Goal: Task Accomplishment & Management: Manage account settings

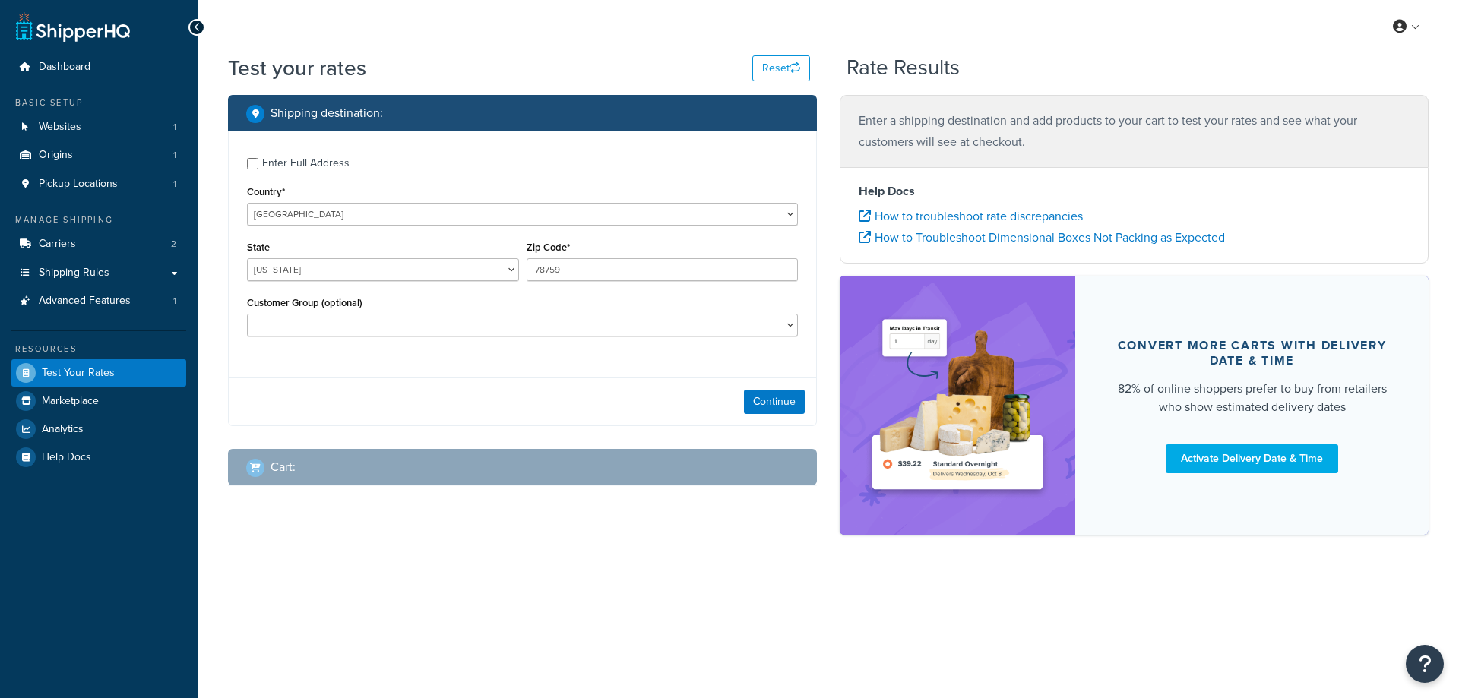
select select "[GEOGRAPHIC_DATA]"
click at [313, 217] on select "United States United Kingdom Afghanistan Åland Islands Albania Algeria American…" at bounding box center [522, 214] width 551 height 23
select select "GB"
click at [247, 203] on select "United States United Kingdom Afghanistan Åland Islands Albania Algeria American…" at bounding box center [522, 214] width 551 height 23
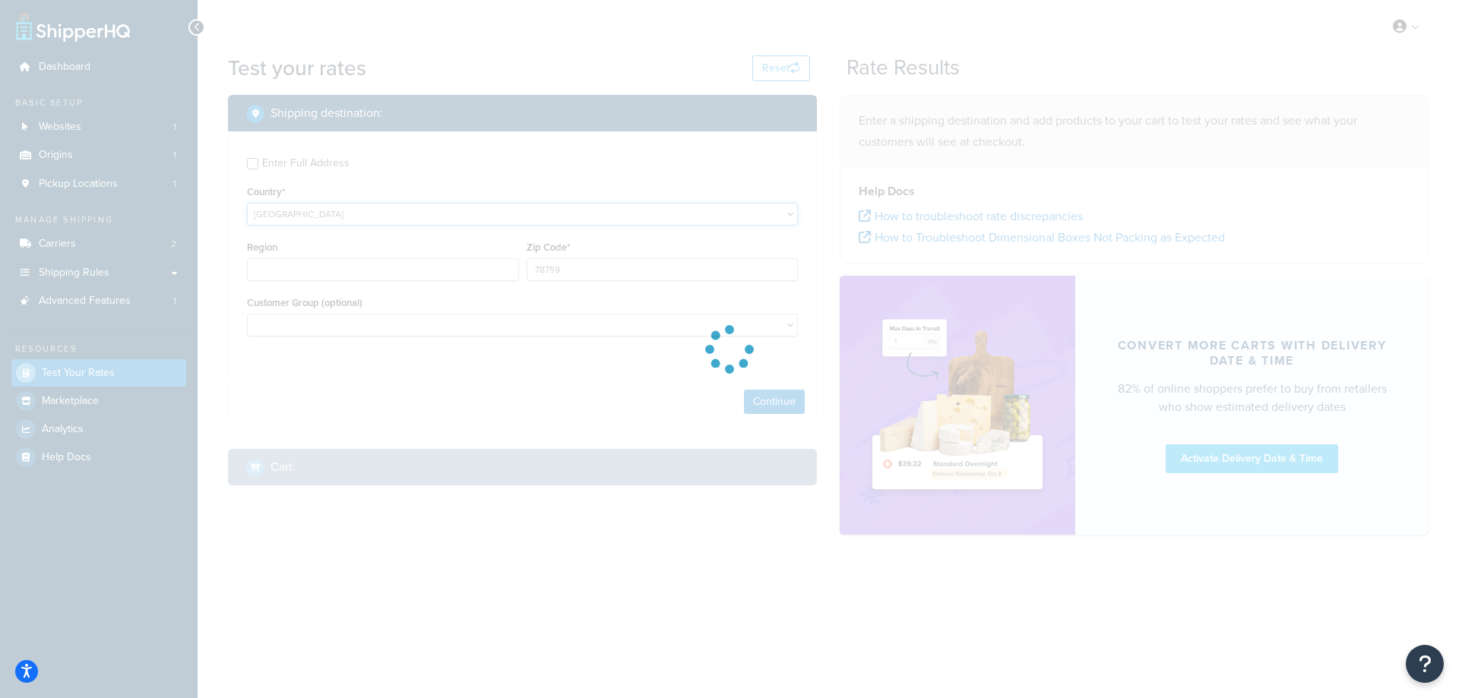
type input "TX"
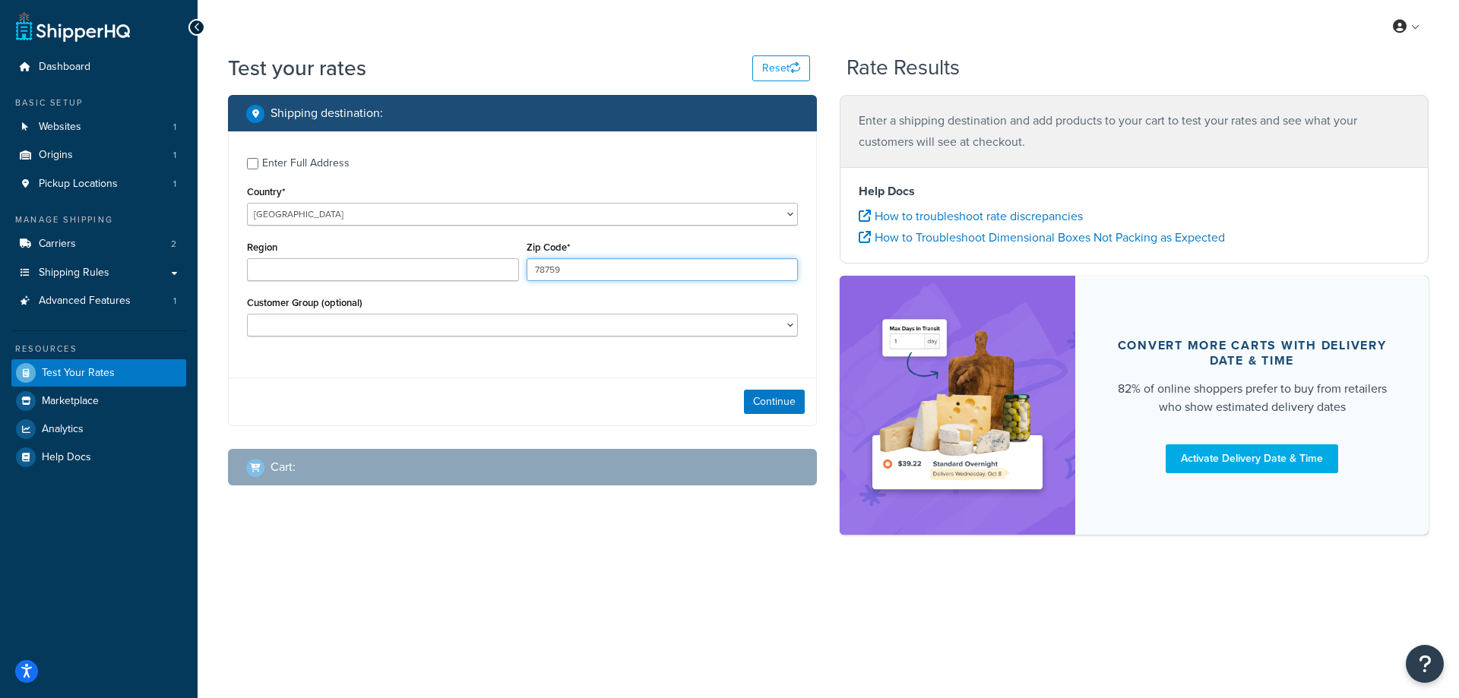
drag, startPoint x: 562, startPoint y: 270, endPoint x: 473, endPoint y: 271, distance: 88.9
click at [473, 271] on div "Region Zip Code* 78759" at bounding box center [522, 264] width 558 height 55
type input "AP21 2BW"
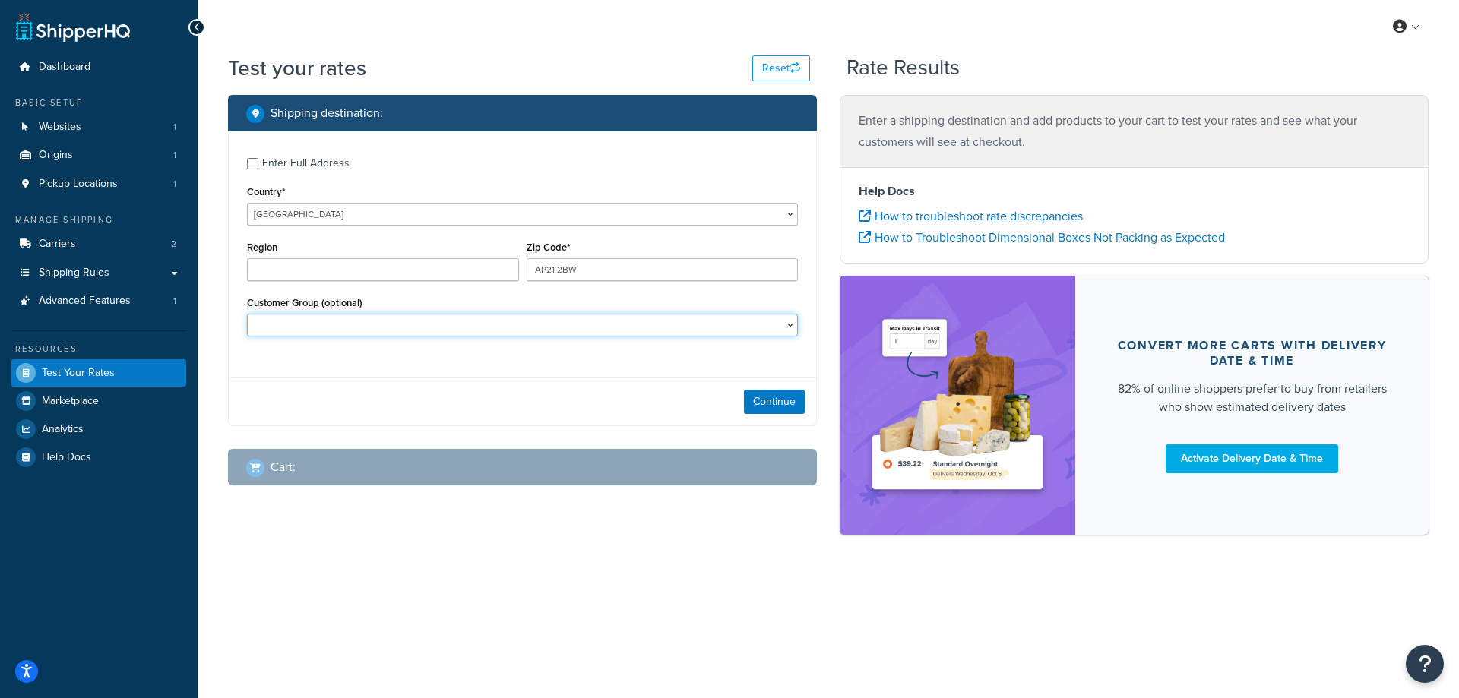
click at [397, 327] on select "Breeder New Trader Personal Trade Trade TNC" at bounding box center [522, 325] width 551 height 23
select select "Trade"
click at [247, 314] on select "Breeder New Trader Personal Trade Trade TNC" at bounding box center [522, 325] width 551 height 23
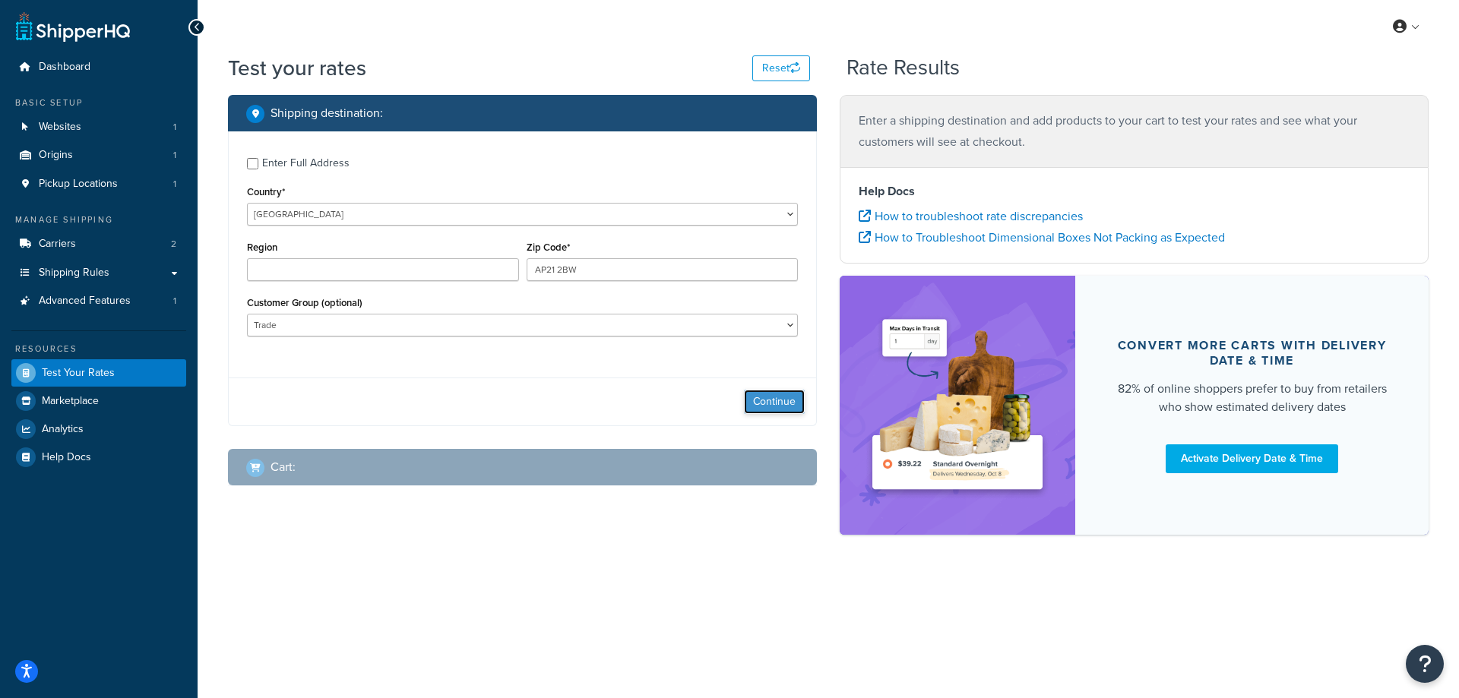
click at [784, 402] on button "Continue" at bounding box center [774, 402] width 61 height 24
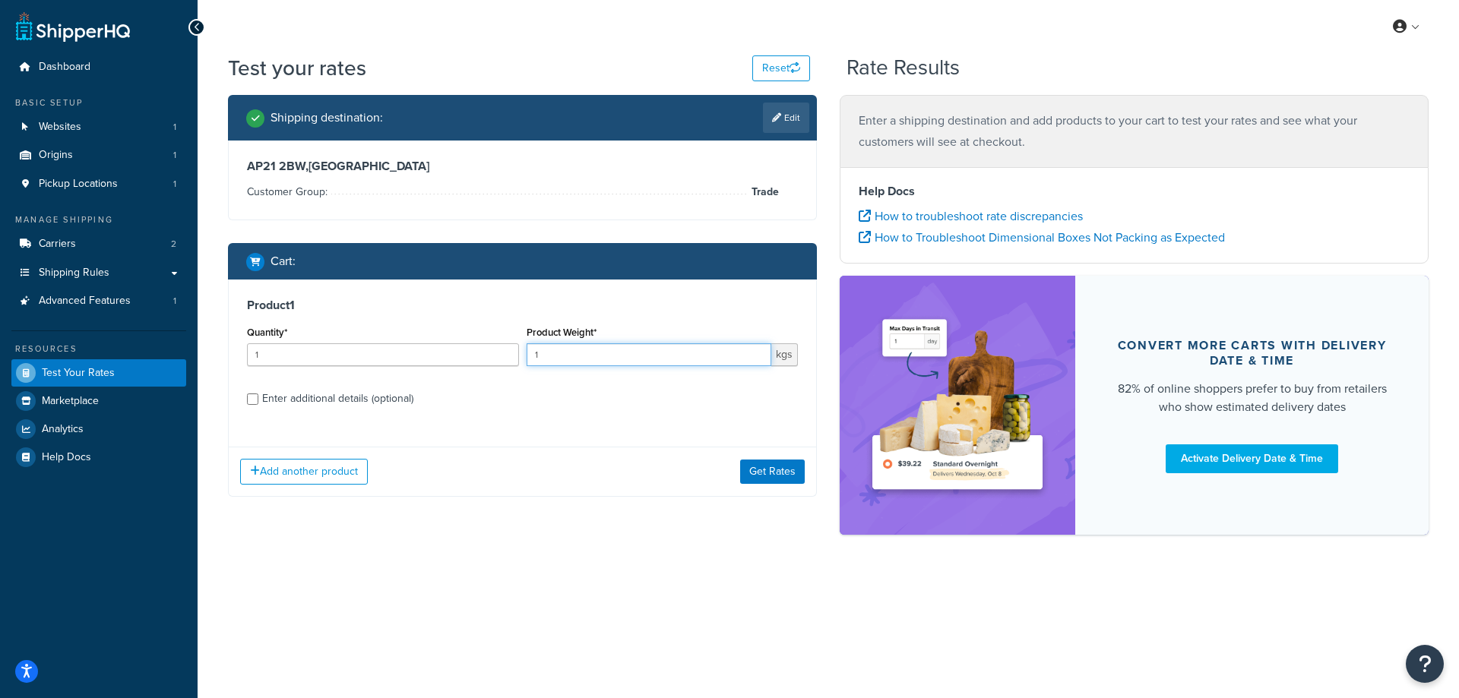
click at [569, 357] on input "1" at bounding box center [648, 354] width 245 height 23
type input "19"
click at [770, 480] on button "Get Rates" at bounding box center [772, 472] width 65 height 24
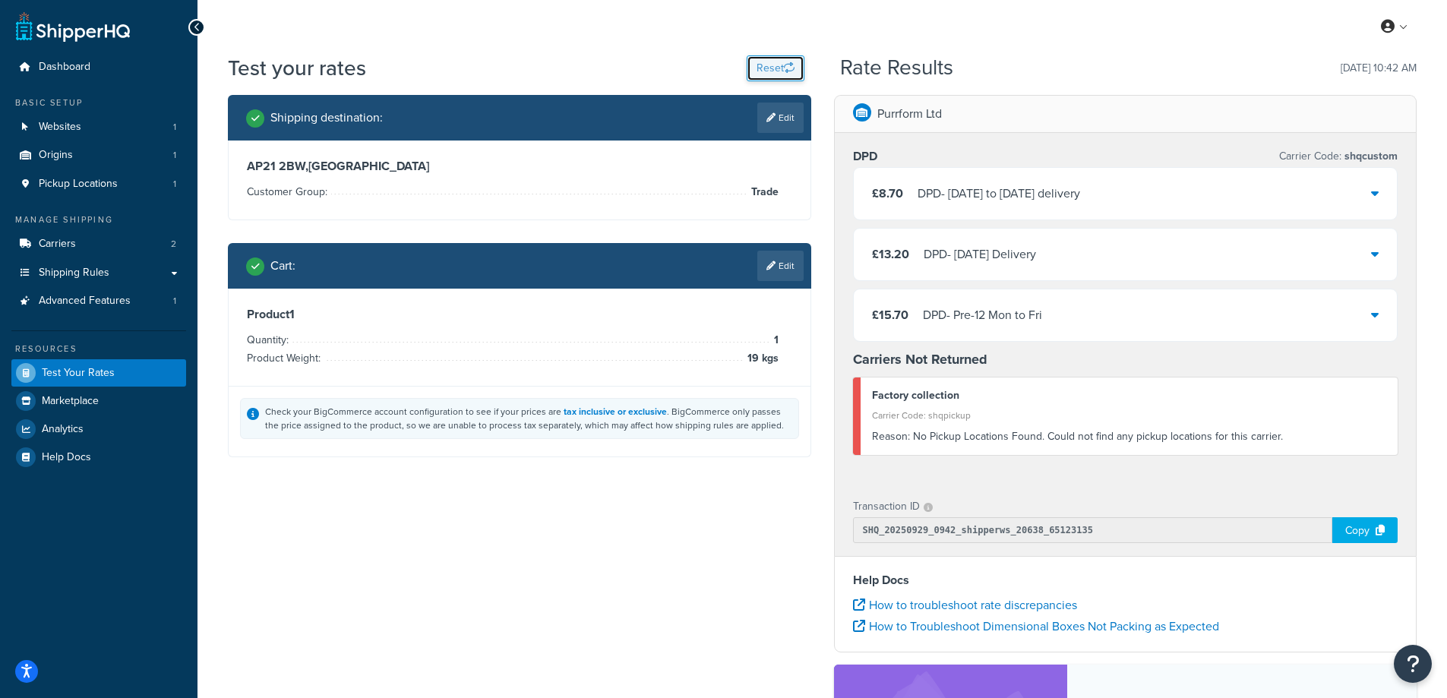
click at [762, 74] on button "Reset" at bounding box center [776, 68] width 58 height 26
select select "TX"
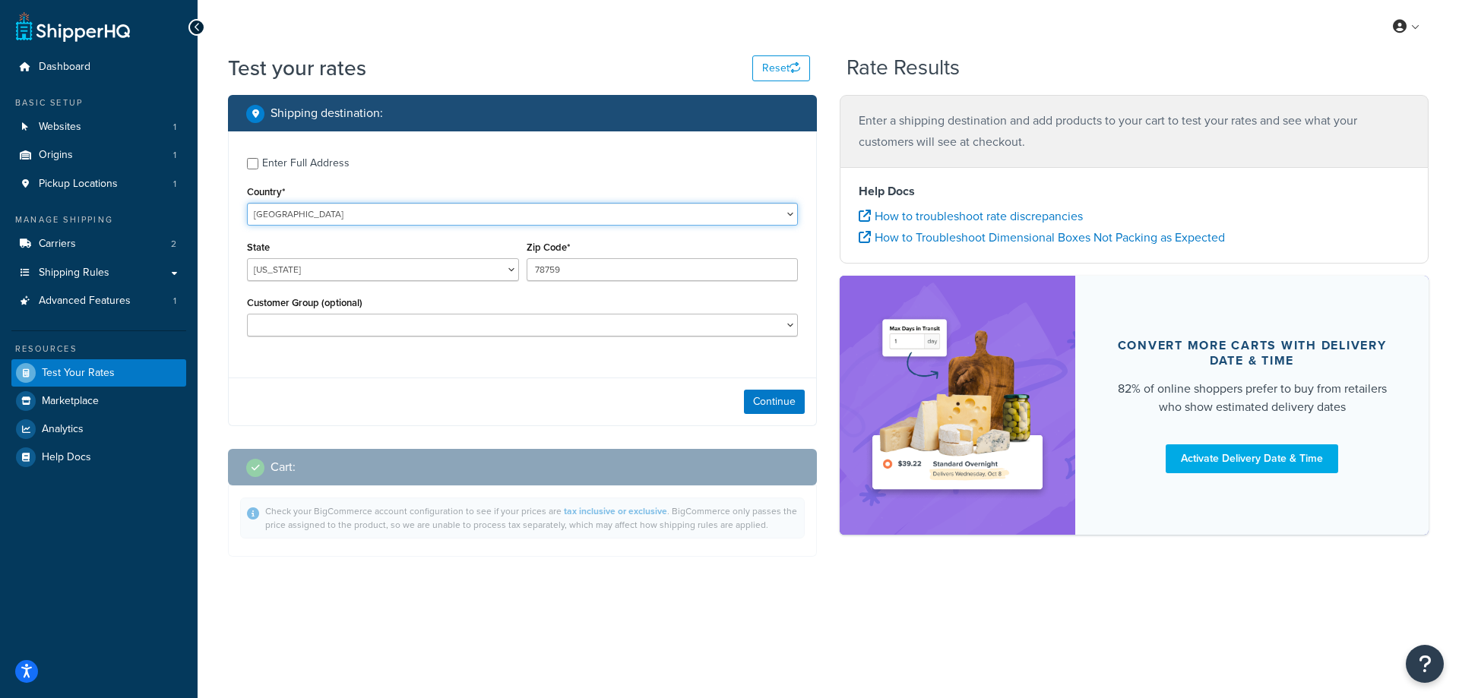
click at [334, 213] on select "United States United Kingdom Afghanistan Åland Islands Albania Algeria American…" at bounding box center [522, 214] width 551 height 23
select select "GB"
click at [247, 203] on select "United States United Kingdom Afghanistan Åland Islands Albania Algeria American…" at bounding box center [522, 214] width 551 height 23
drag, startPoint x: 549, startPoint y: 270, endPoint x: 530, endPoint y: 274, distance: 19.4
click at [530, 274] on input "78759" at bounding box center [662, 269] width 272 height 23
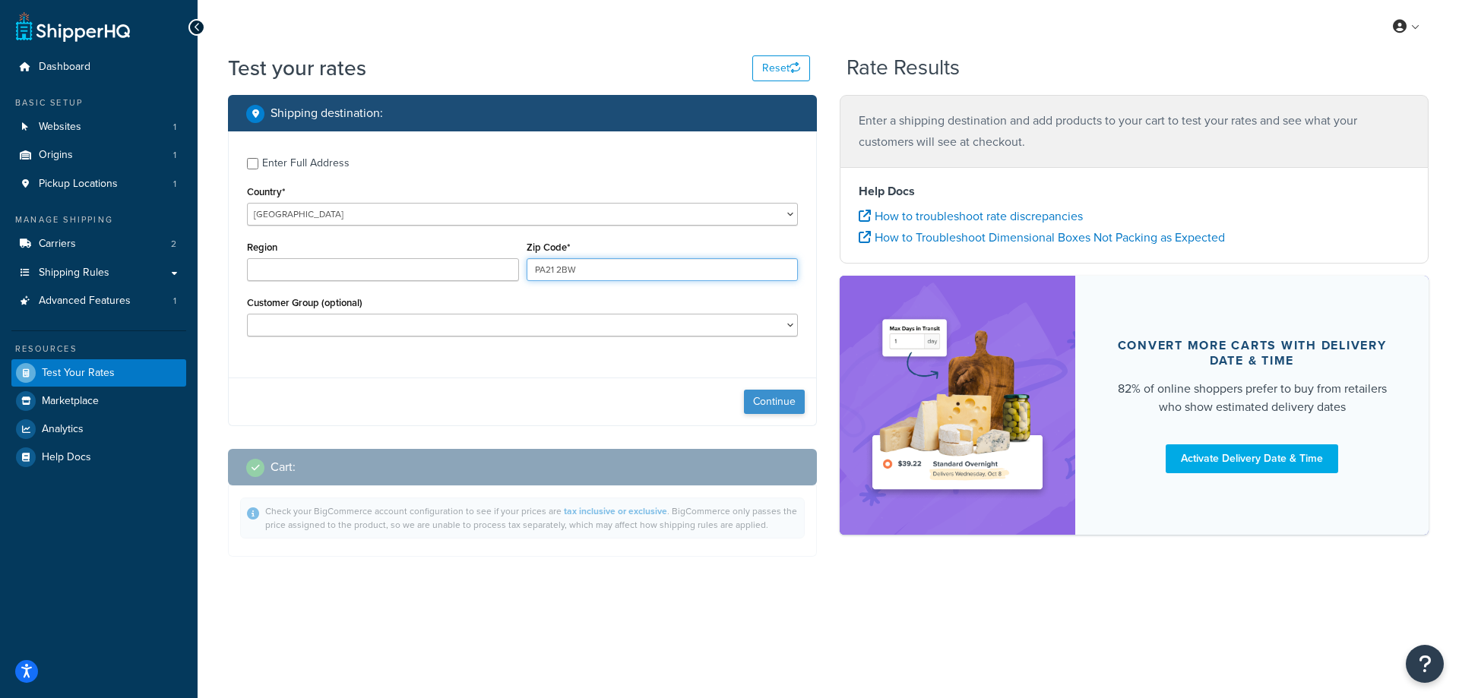
type input "PA21 2BW"
click at [789, 408] on button "Continue" at bounding box center [774, 402] width 61 height 24
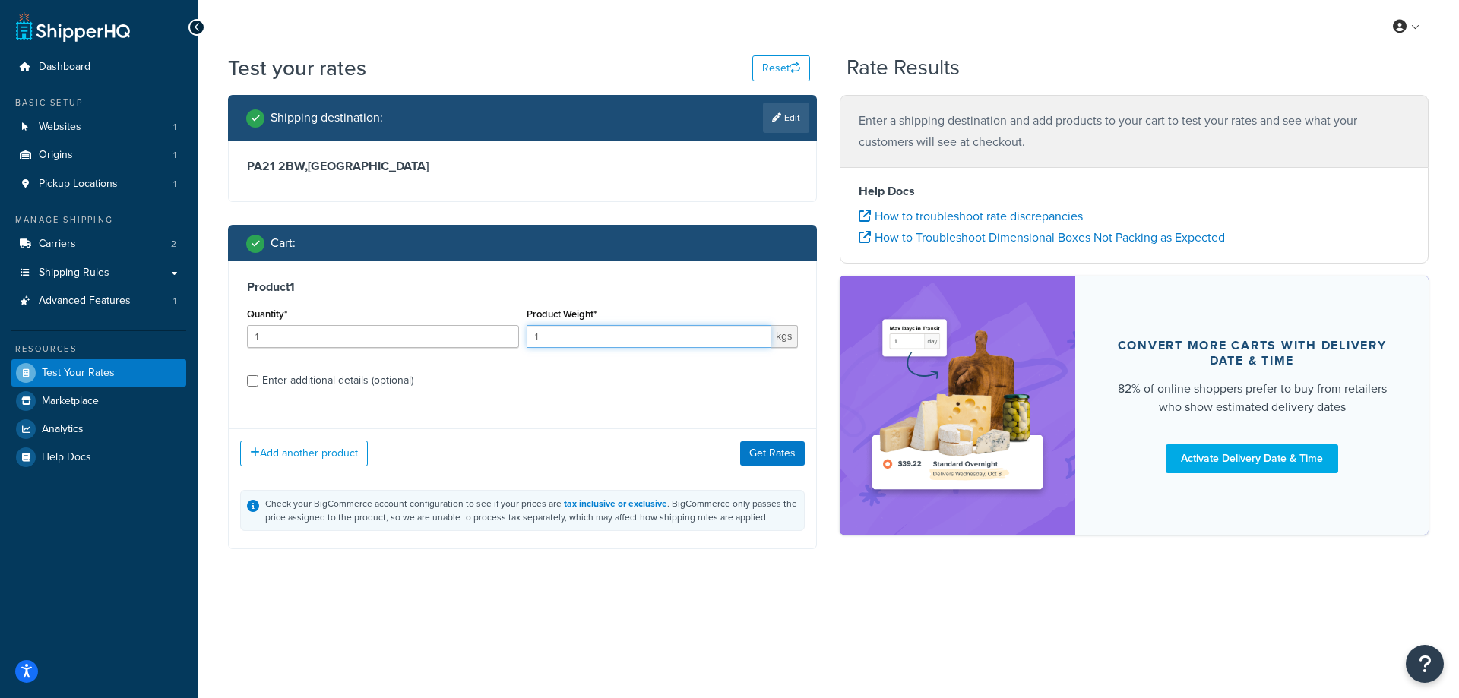
click at [583, 343] on input "1" at bounding box center [648, 336] width 245 height 23
type input "19"
click at [788, 457] on button "Get Rates" at bounding box center [772, 453] width 65 height 24
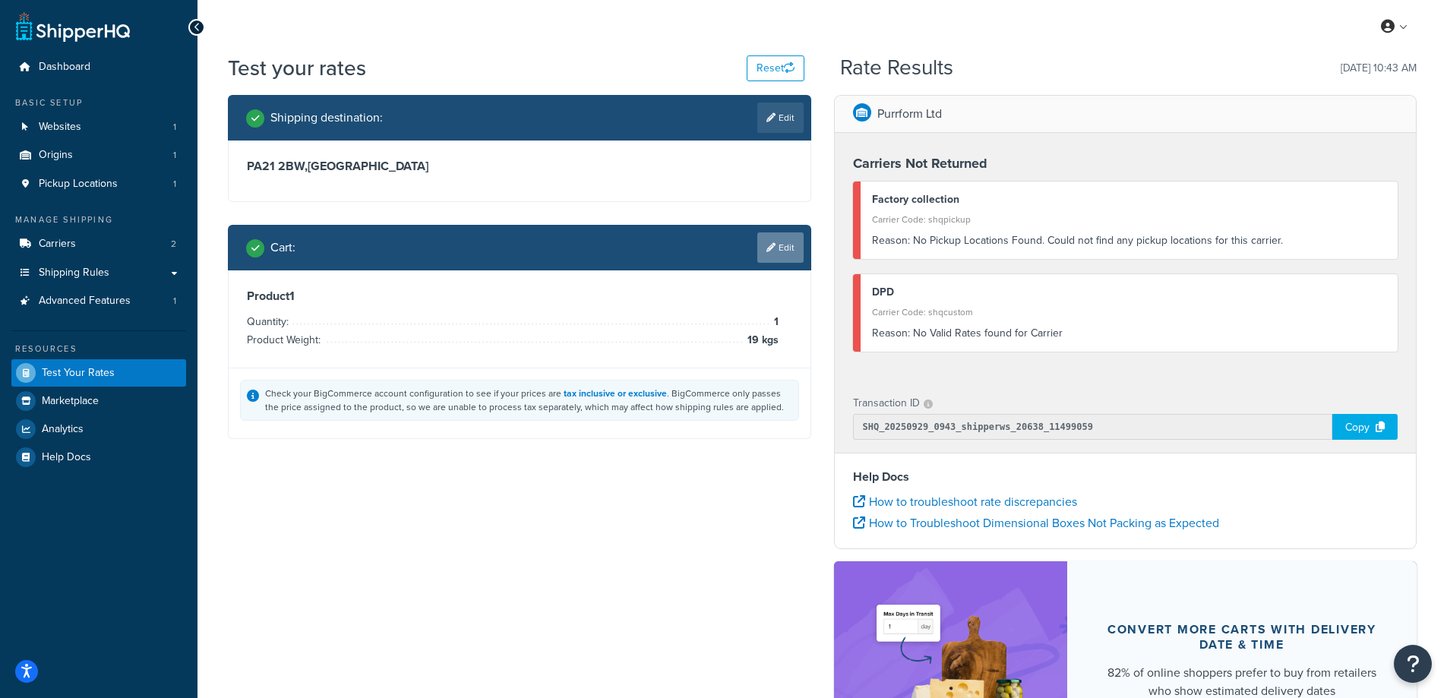
click at [776, 246] on link "Edit" at bounding box center [780, 247] width 46 height 30
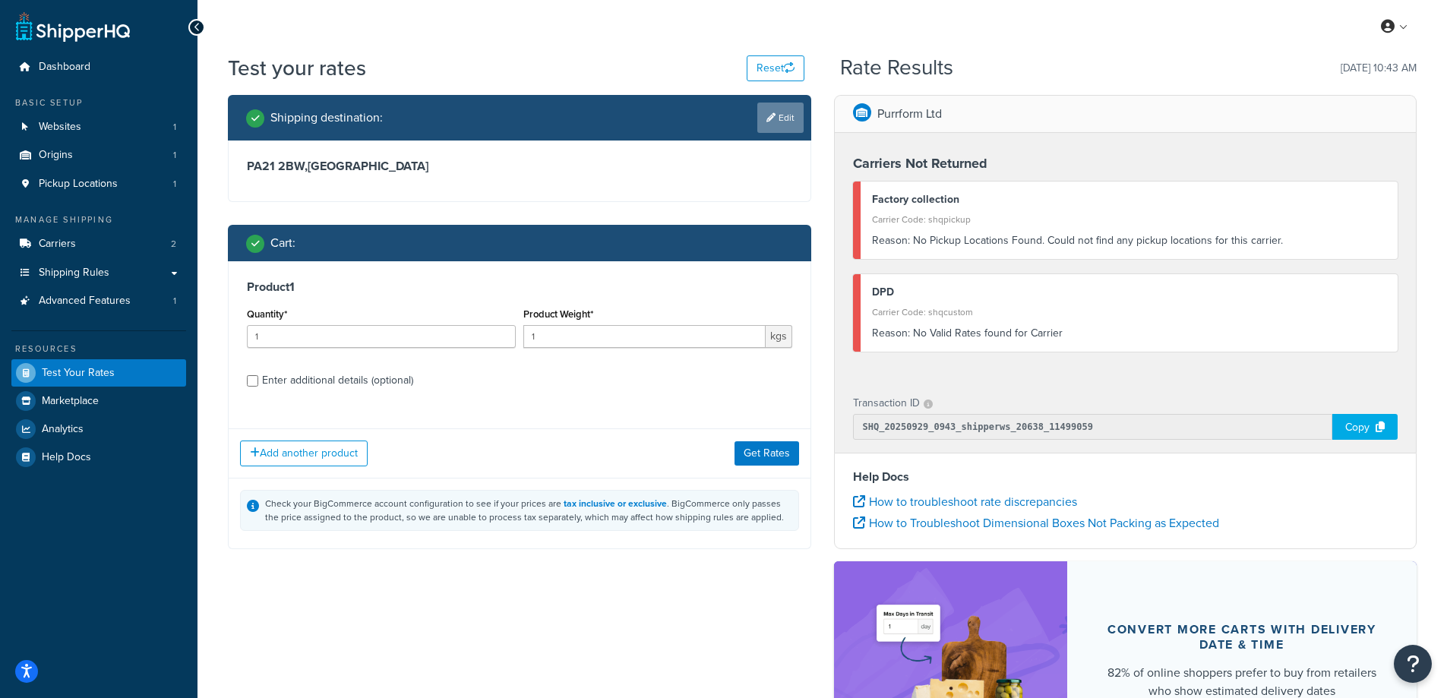
click at [785, 118] on link "Edit" at bounding box center [780, 118] width 46 height 30
select select "GB"
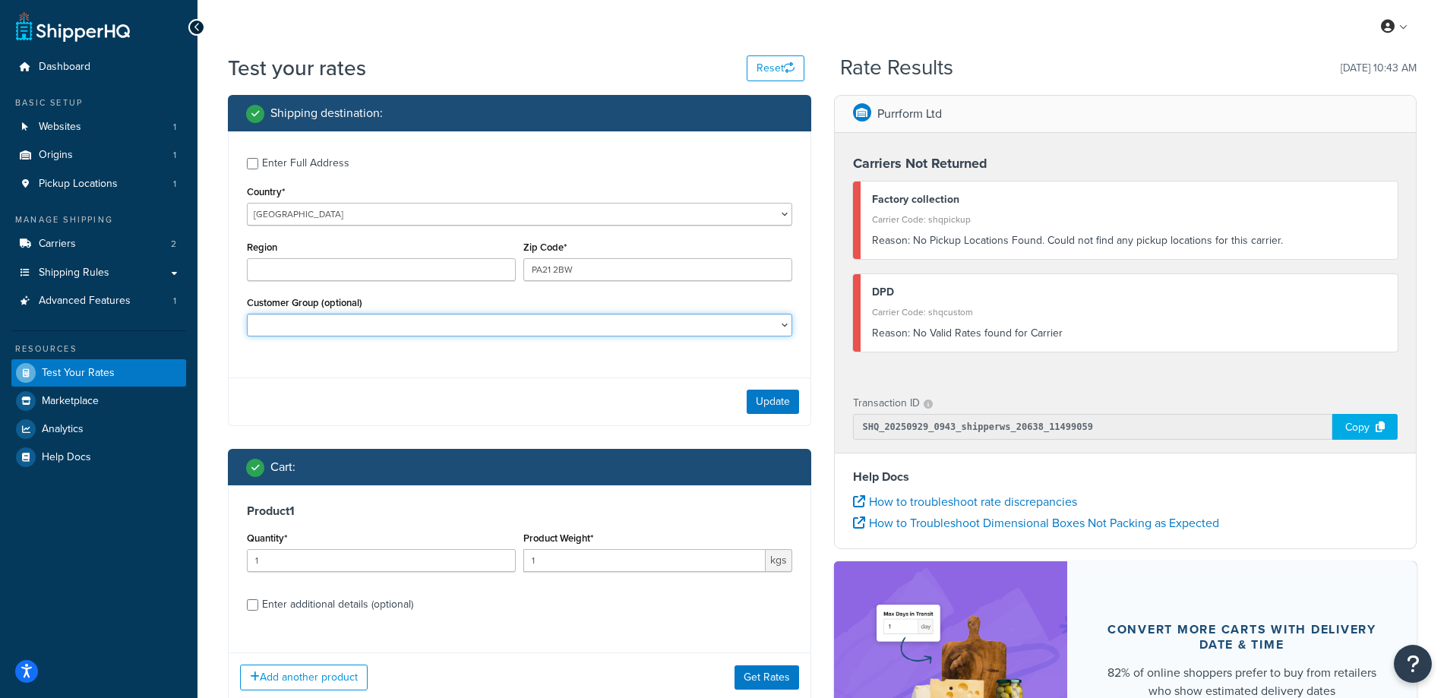
click at [400, 324] on select "Breeder New Trader Personal Trade Trade TNC" at bounding box center [519, 325] width 545 height 23
select select "Trade"
click at [247, 314] on select "Breeder New Trader Personal Trade Trade TNC" at bounding box center [519, 325] width 545 height 23
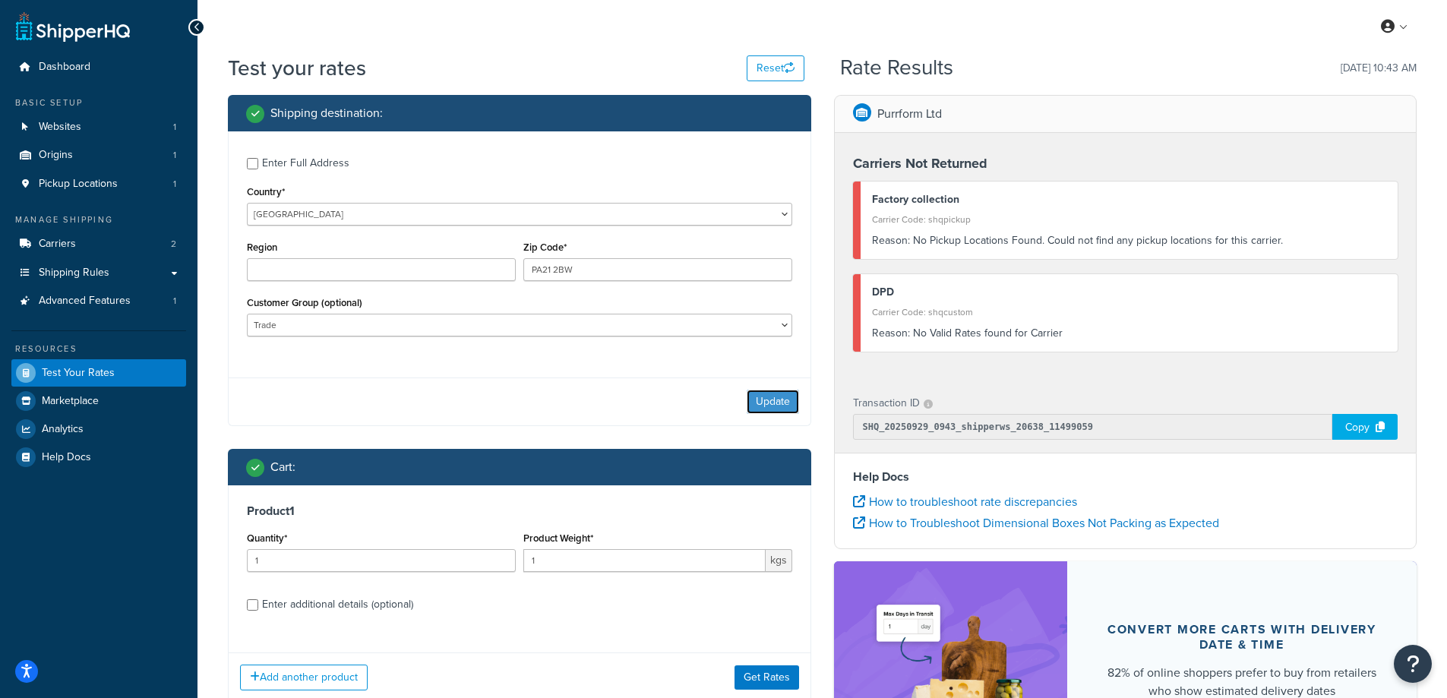
click at [770, 398] on button "Update" at bounding box center [773, 402] width 52 height 24
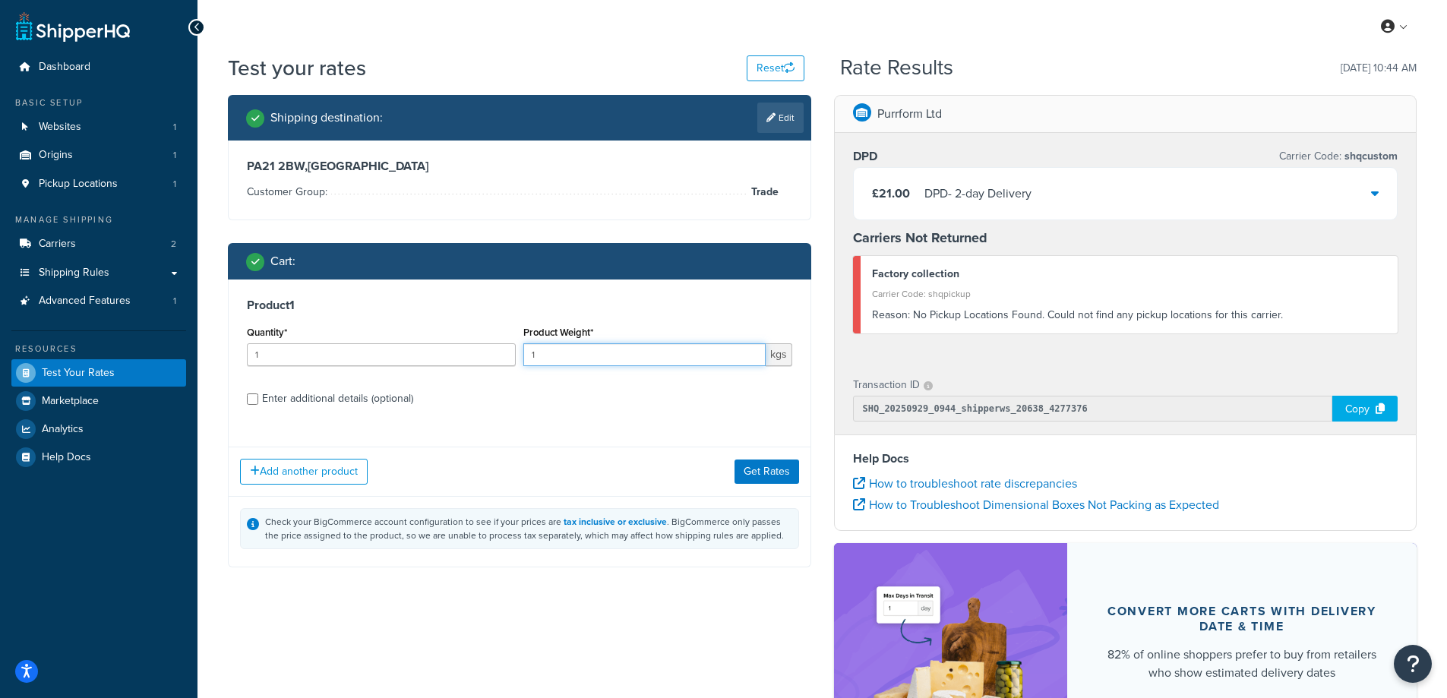
click at [583, 355] on input "1" at bounding box center [644, 354] width 242 height 23
click at [757, 466] on button "Get Rates" at bounding box center [767, 472] width 65 height 24
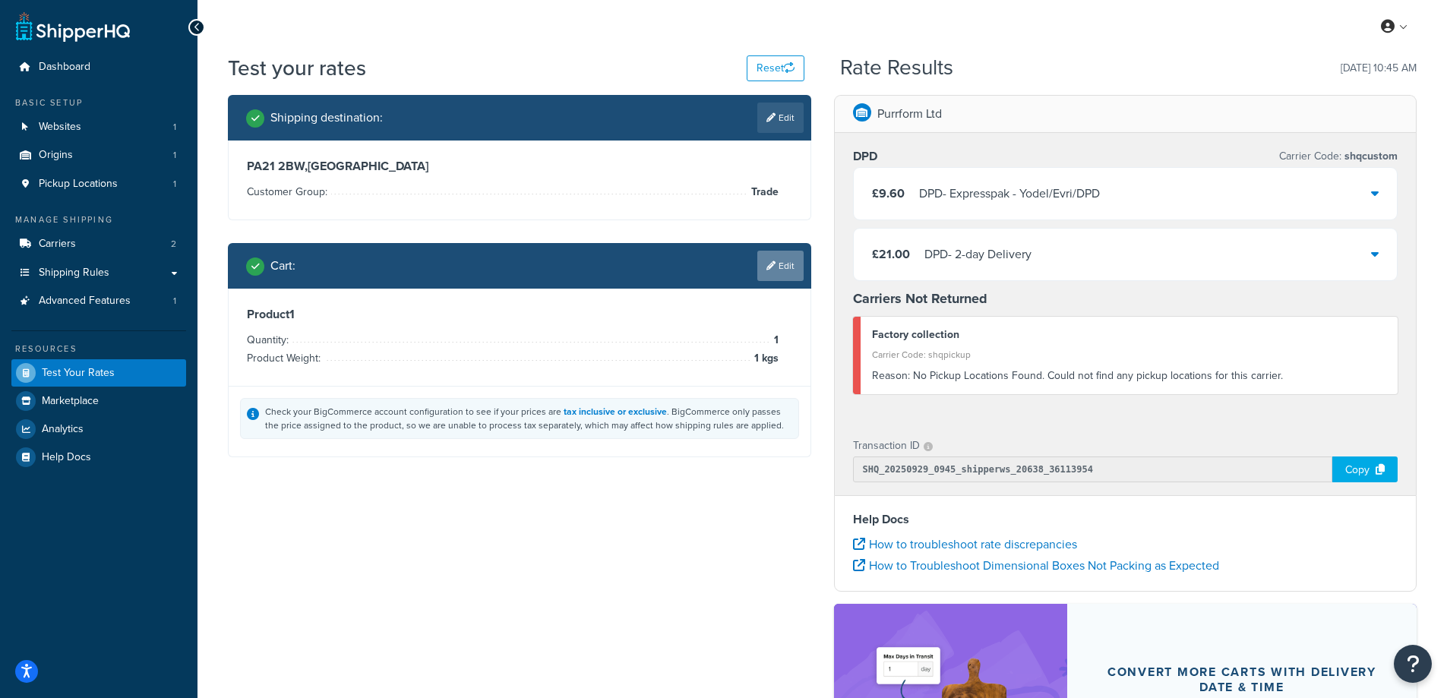
click at [784, 267] on link "Edit" at bounding box center [780, 266] width 46 height 30
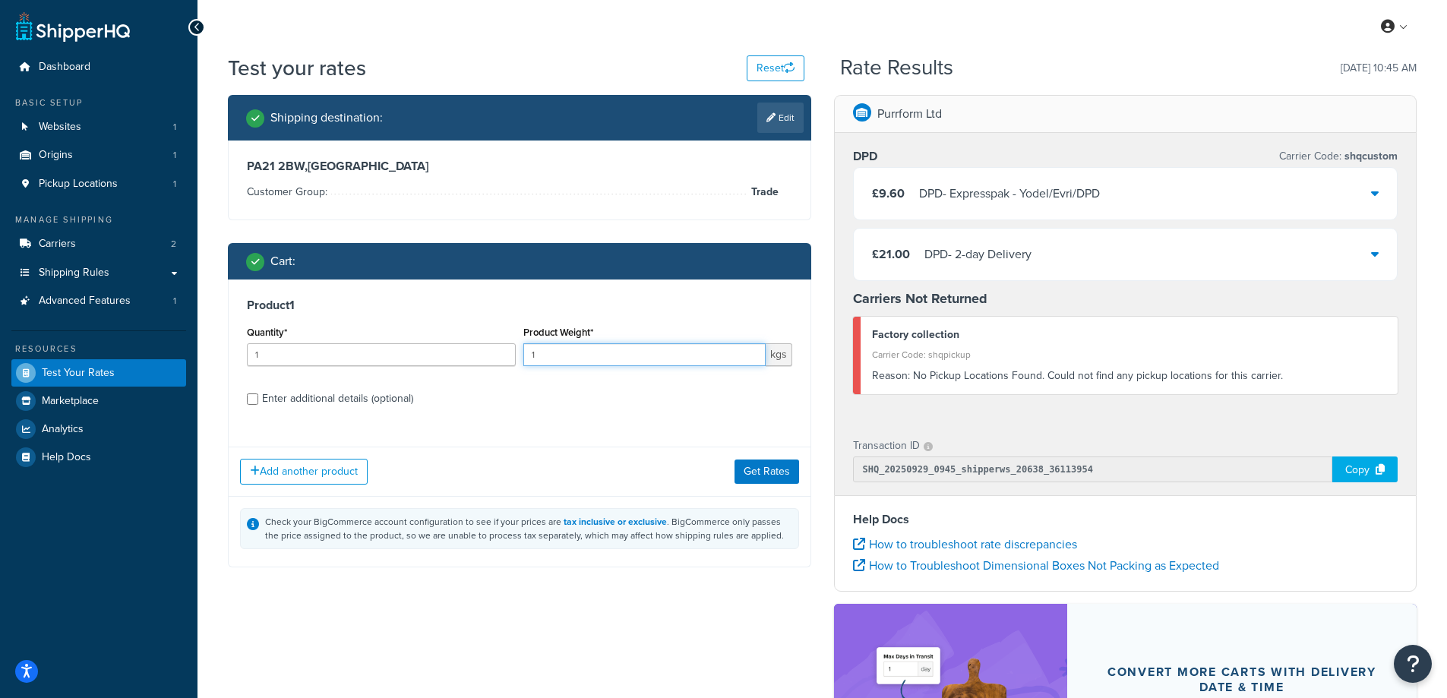
drag, startPoint x: 539, startPoint y: 349, endPoint x: 522, endPoint y: 353, distance: 17.0
click at [522, 353] on div "Product Weight* 1 kgs" at bounding box center [658, 349] width 277 height 55
type input "18"
click at [758, 472] on button "Get Rates" at bounding box center [767, 472] width 65 height 24
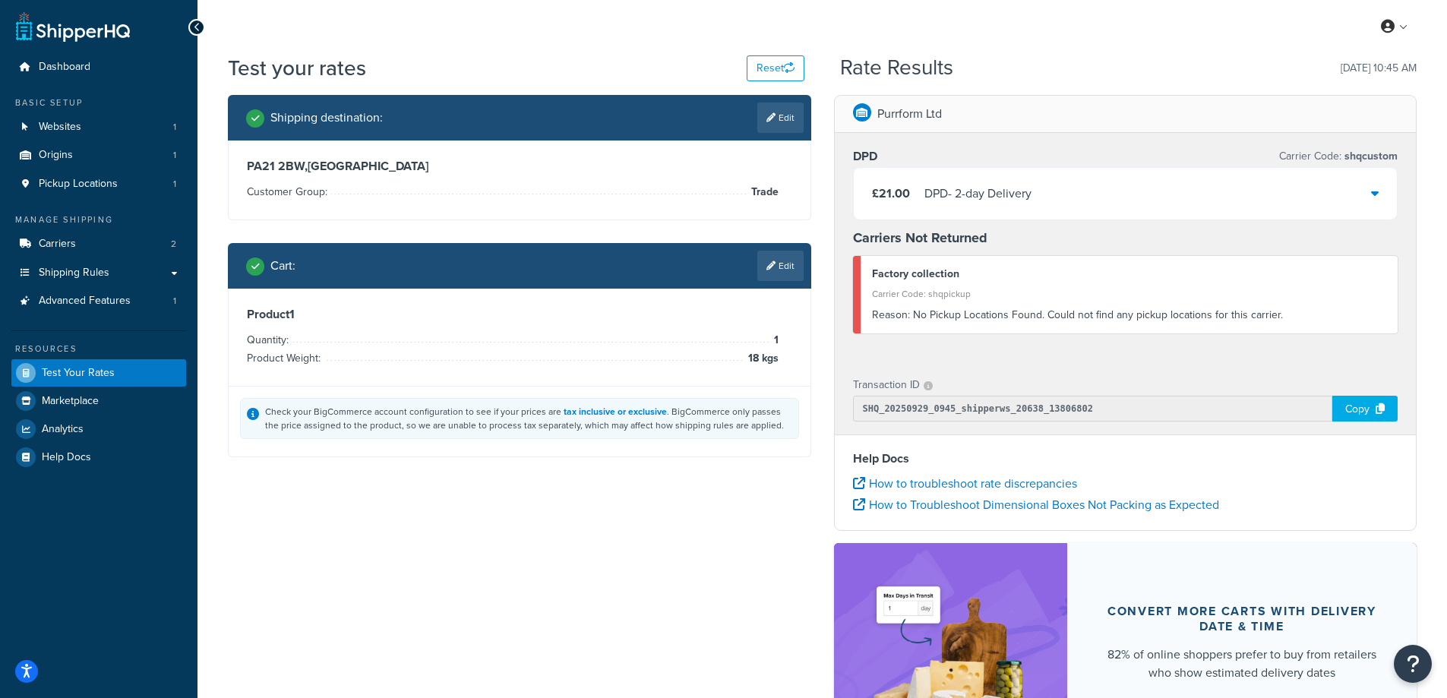
click at [1383, 191] on div "£21.00 DPD - 2-day Delivery" at bounding box center [1126, 194] width 544 height 52
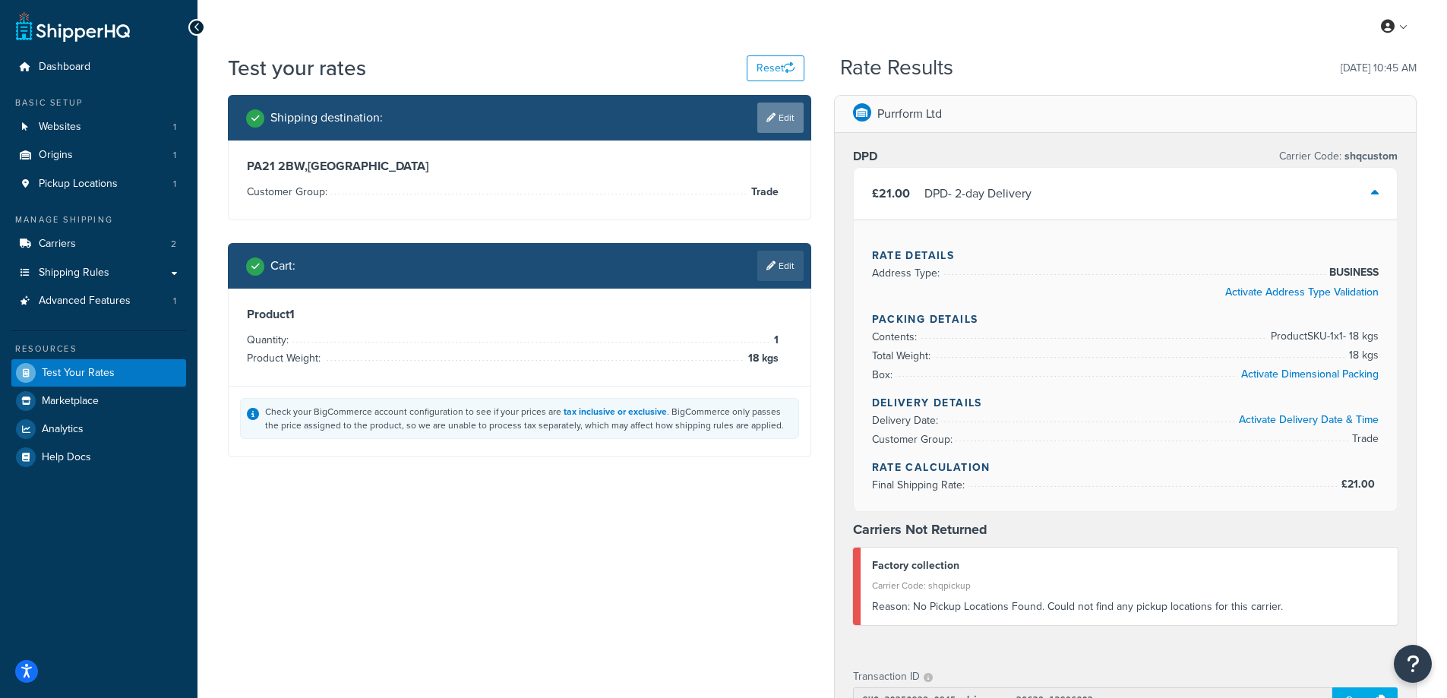
click at [792, 116] on link "Edit" at bounding box center [780, 118] width 46 height 30
select select "GB"
select select "Trade"
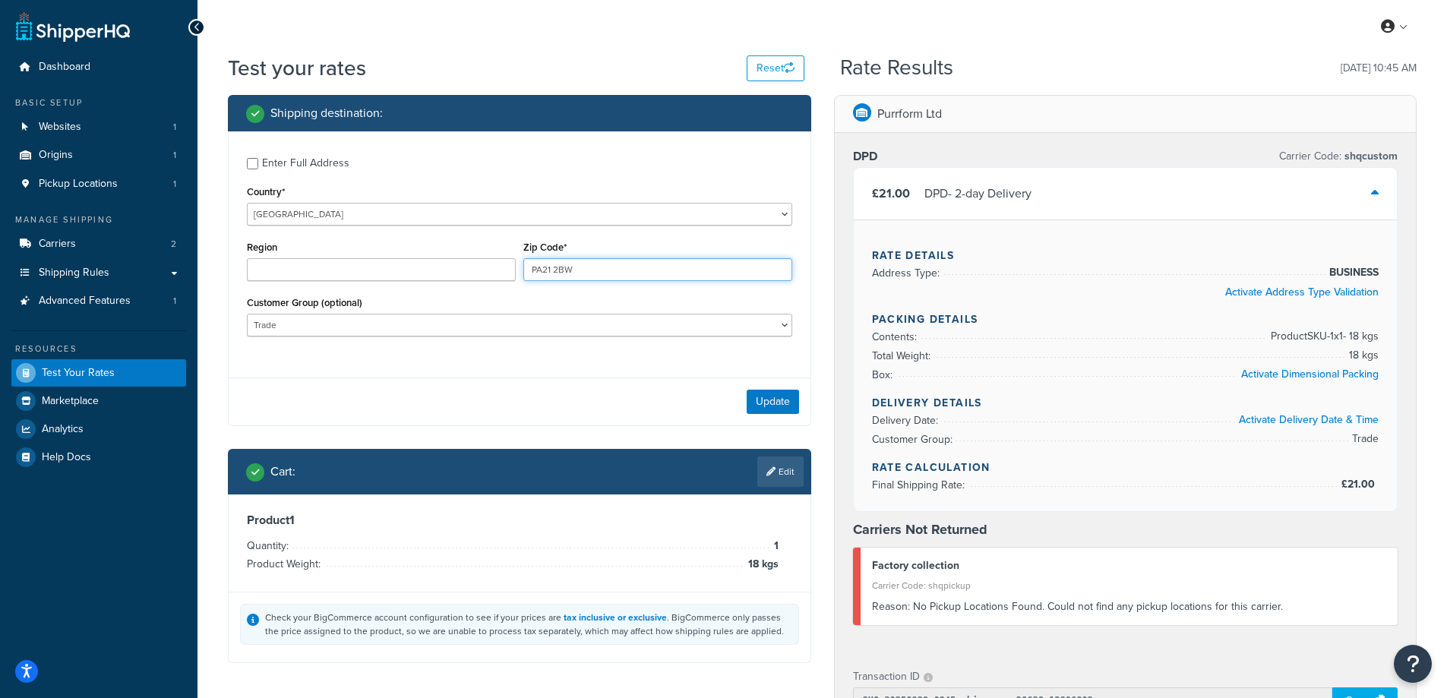
drag, startPoint x: 587, startPoint y: 267, endPoint x: 548, endPoint y: 264, distance: 38.9
click at [548, 264] on input "PA21 2BW" at bounding box center [657, 269] width 269 height 23
type input "PA20"
click at [776, 400] on button "Update" at bounding box center [773, 402] width 52 height 24
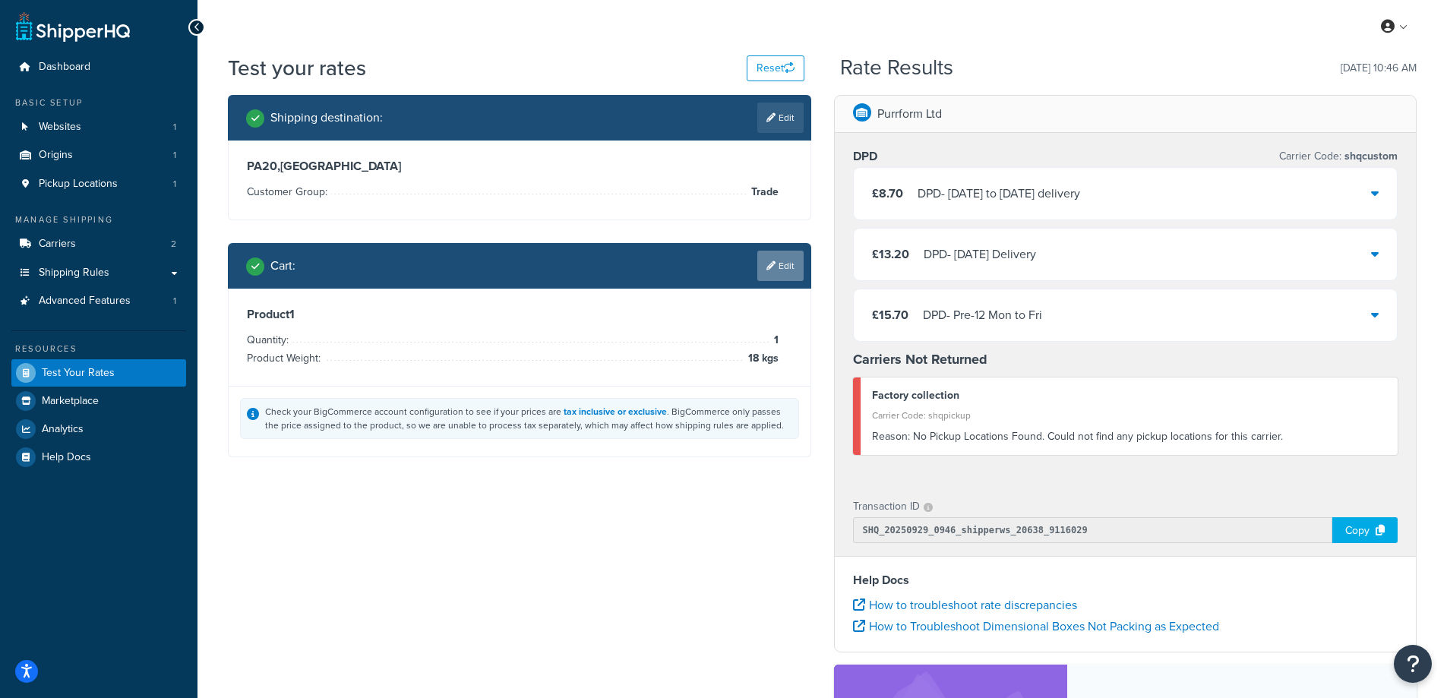
click at [783, 277] on link "Edit" at bounding box center [780, 266] width 46 height 30
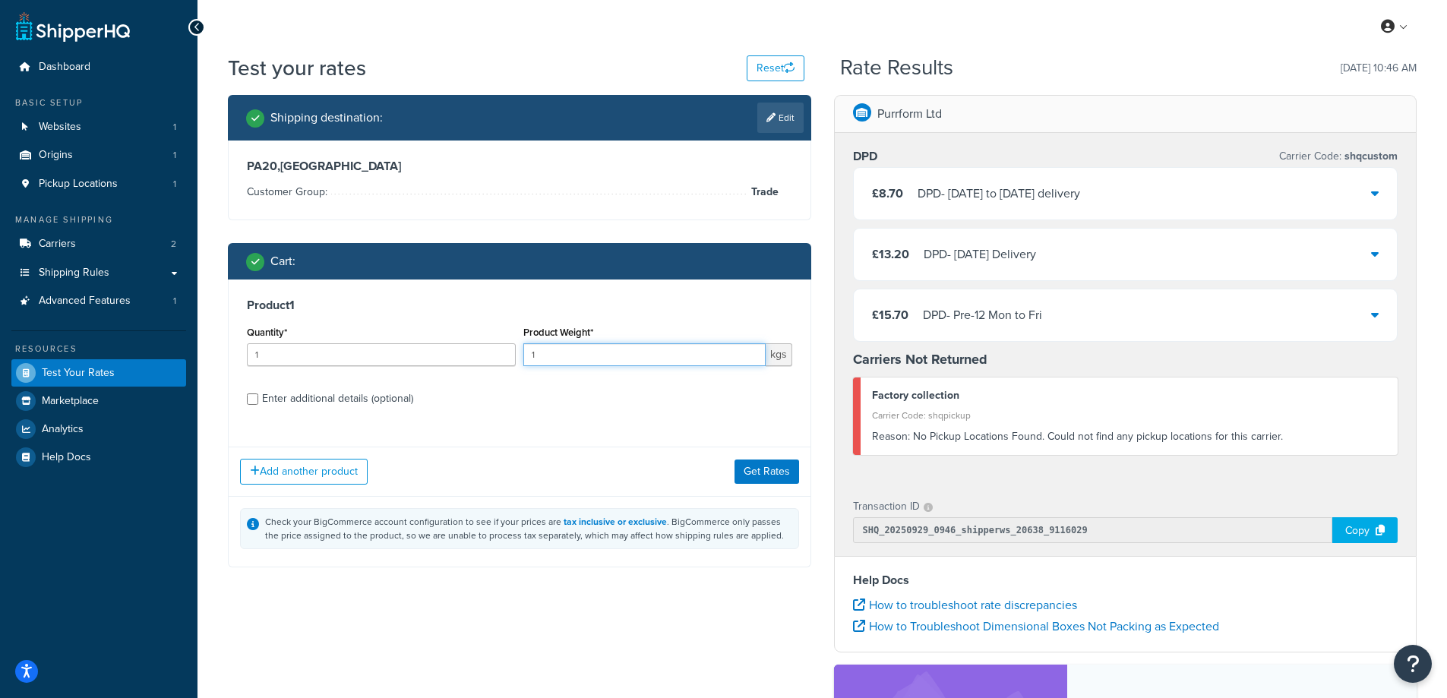
drag, startPoint x: 620, startPoint y: 356, endPoint x: 612, endPoint y: 353, distance: 8.2
click at [612, 353] on input "1" at bounding box center [644, 354] width 242 height 23
type input "15"
click at [757, 471] on button "Get Rates" at bounding box center [767, 472] width 65 height 24
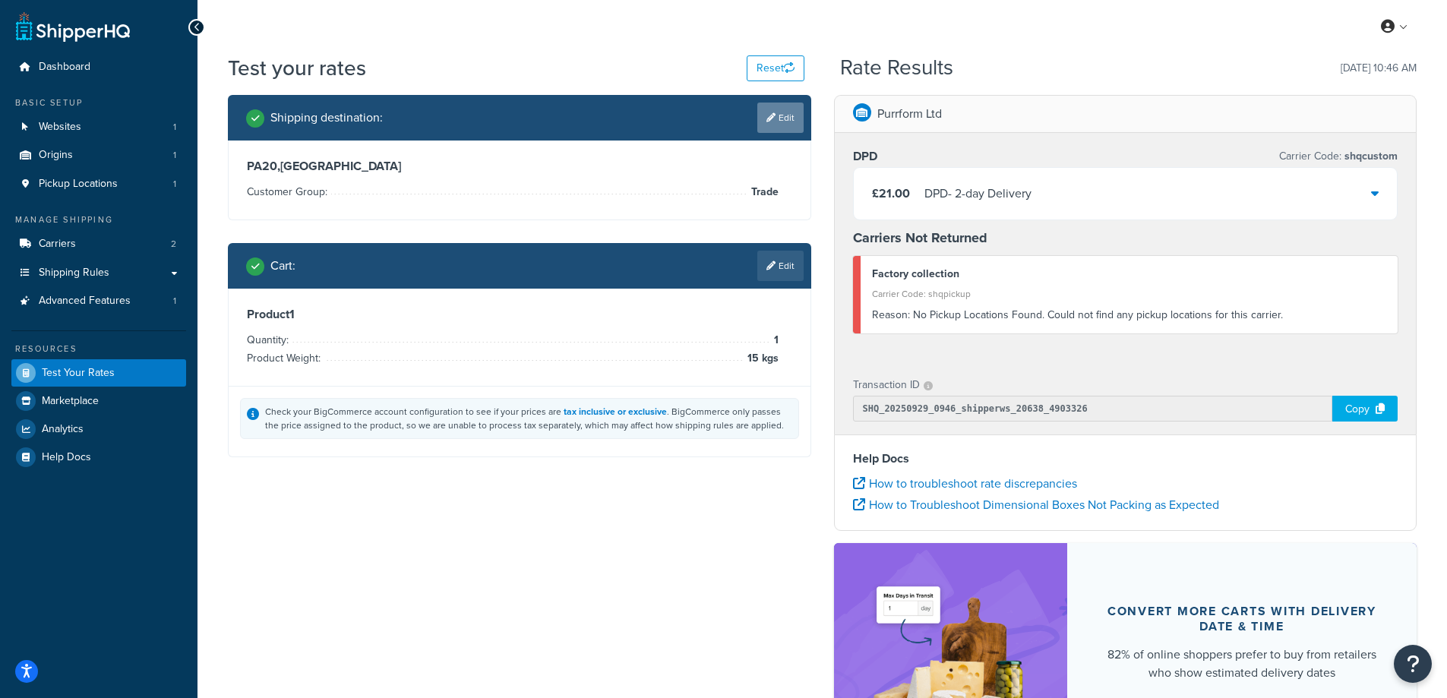
click at [789, 127] on link "Edit" at bounding box center [780, 118] width 46 height 30
select select "GB"
select select "Trade"
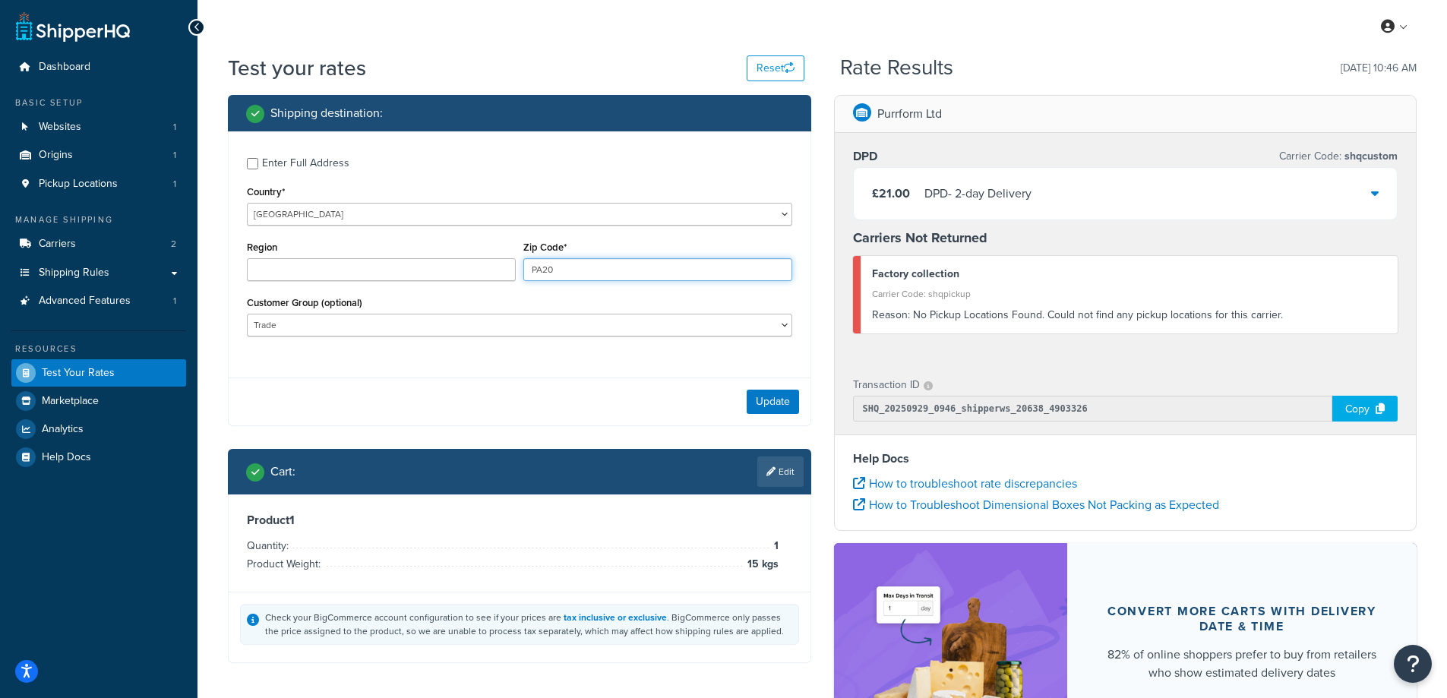
drag, startPoint x: 539, startPoint y: 264, endPoint x: 461, endPoint y: 242, distance: 81.1
click at [460, 244] on div "Region Zip Code* PA20" at bounding box center [519, 264] width 553 height 55
type input "AB31"
click at [779, 405] on button "Update" at bounding box center [773, 402] width 52 height 24
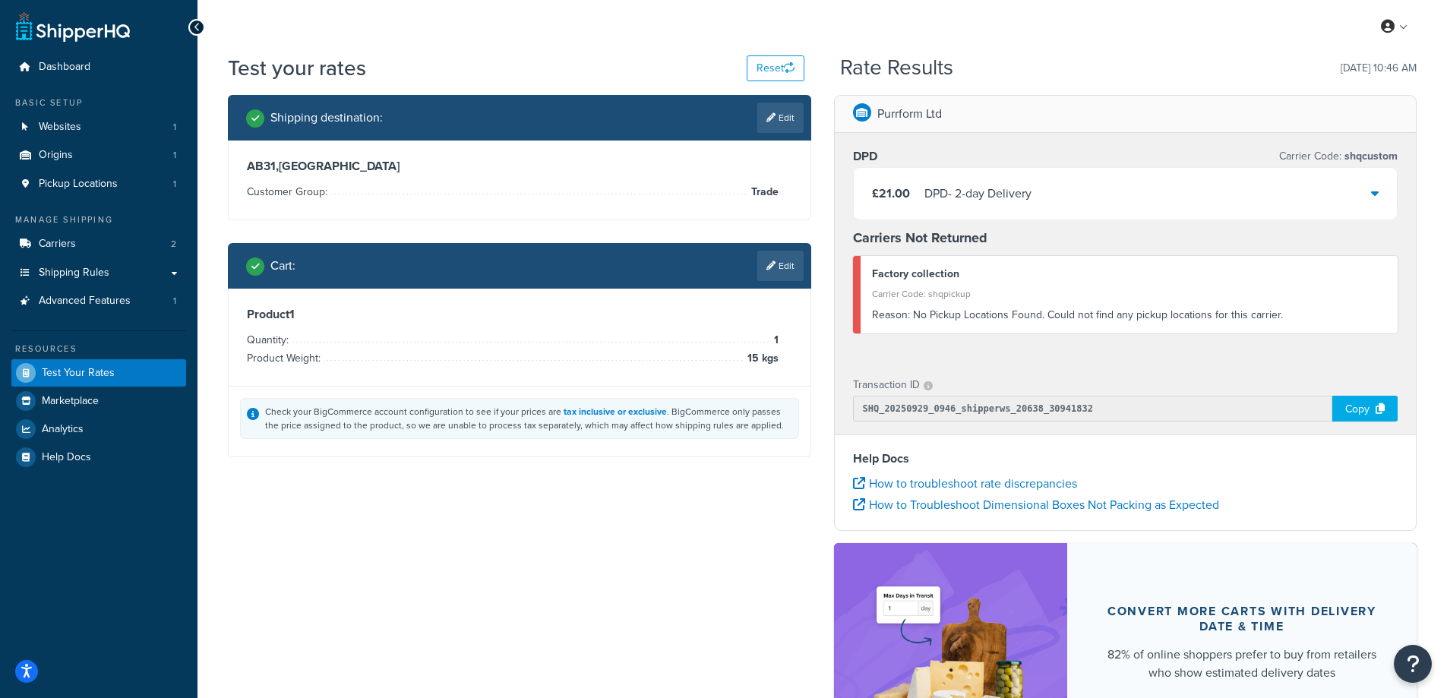
click at [791, 109] on link "Edit" at bounding box center [780, 118] width 46 height 30
select select "GB"
select select "Trade"
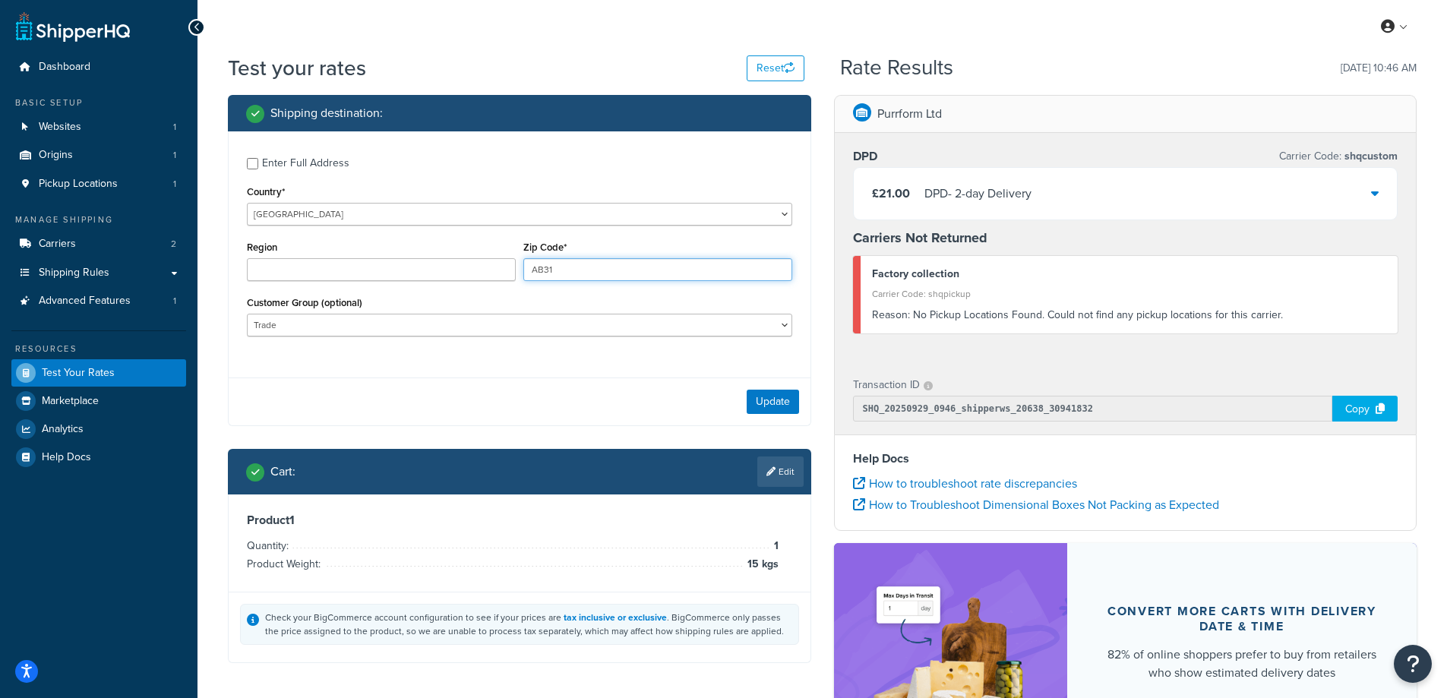
drag, startPoint x: 594, startPoint y: 258, endPoint x: 479, endPoint y: 255, distance: 114.8
click at [479, 267] on div "Region Zip Code* AB31" at bounding box center [519, 264] width 553 height 55
type input "PA31"
click at [790, 403] on button "Update" at bounding box center [773, 402] width 52 height 24
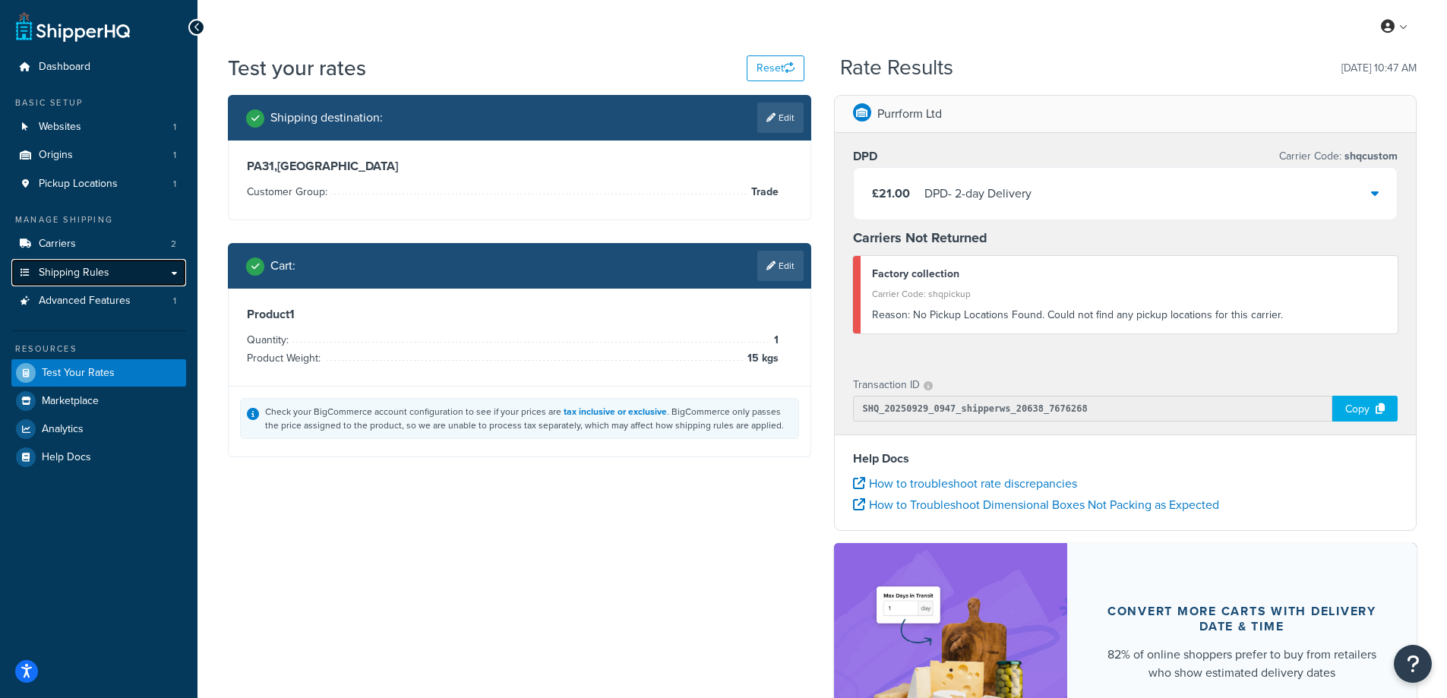
click at [85, 270] on span "Shipping Rules" at bounding box center [74, 273] width 71 height 13
click at [153, 276] on link "Shipping Rules" at bounding box center [98, 273] width 175 height 28
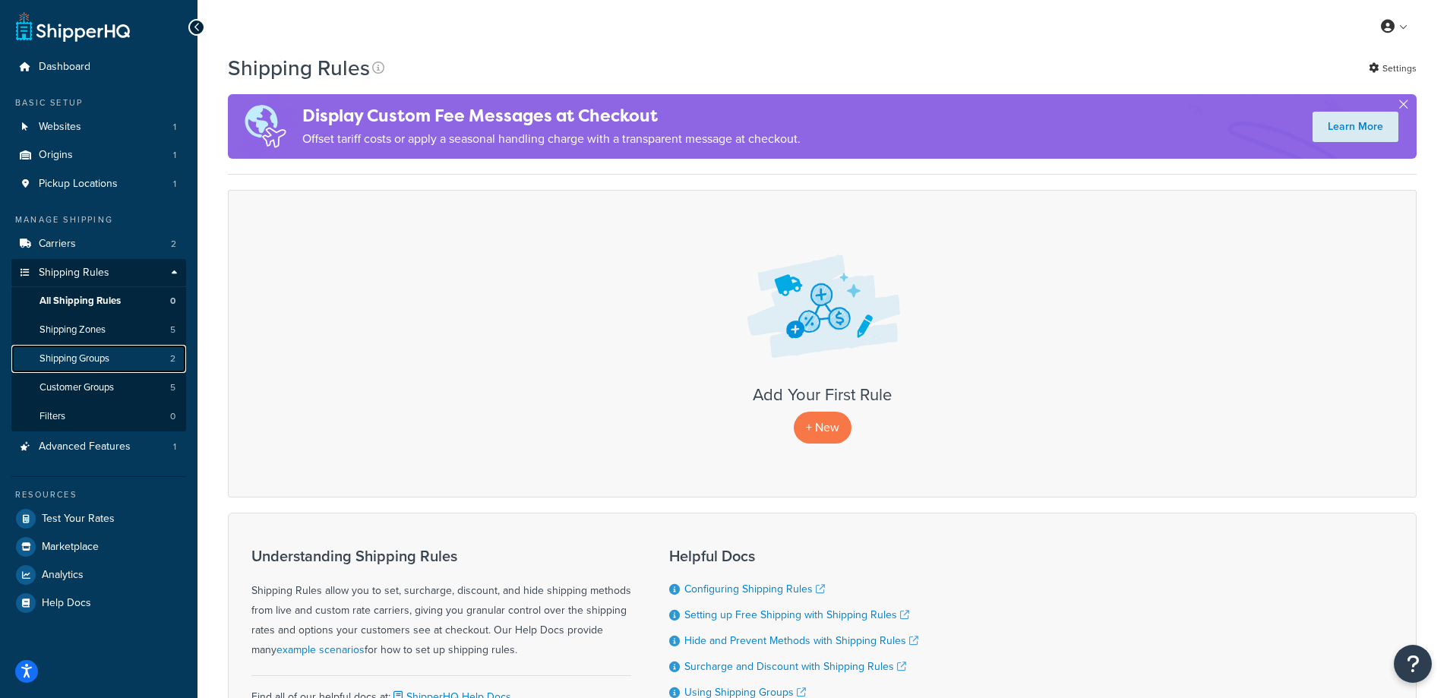
click at [147, 362] on link "Shipping Groups 2" at bounding box center [98, 359] width 175 height 28
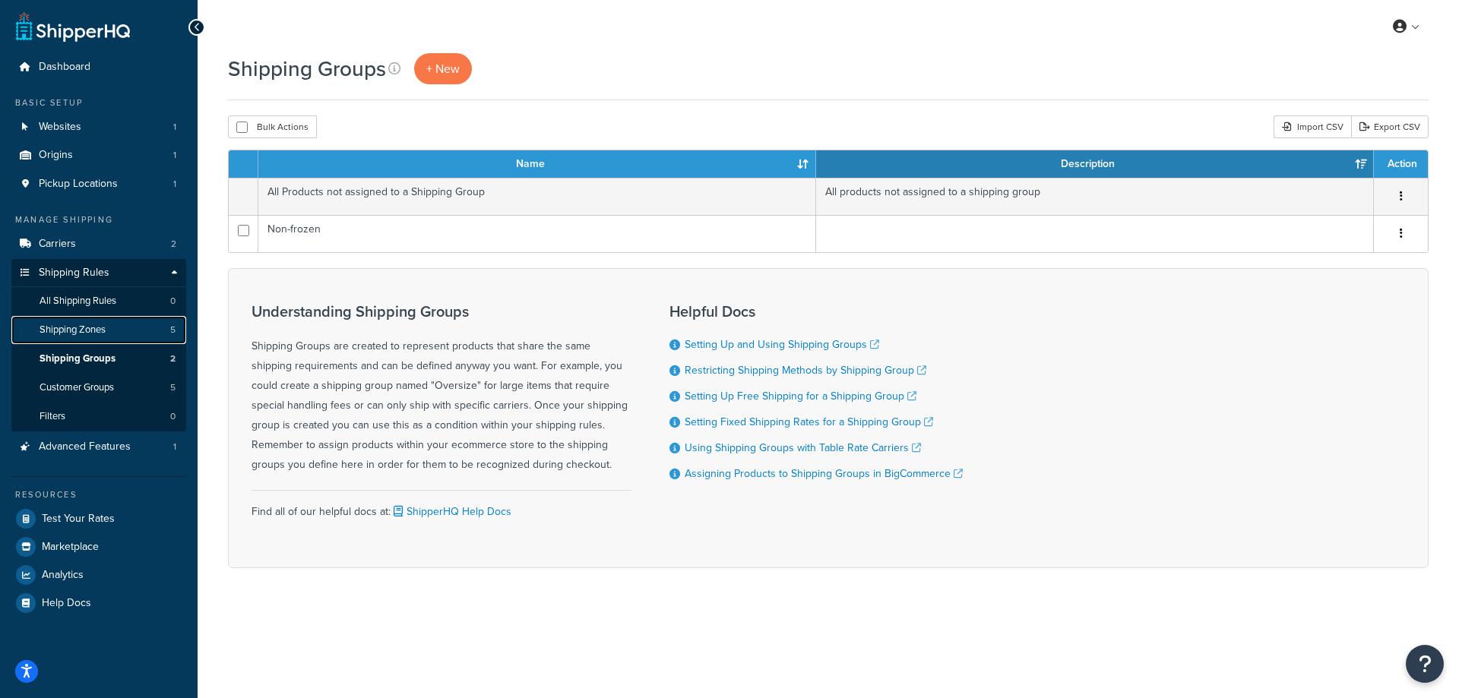
click at [125, 324] on link "Shipping Zones 5" at bounding box center [98, 330] width 175 height 28
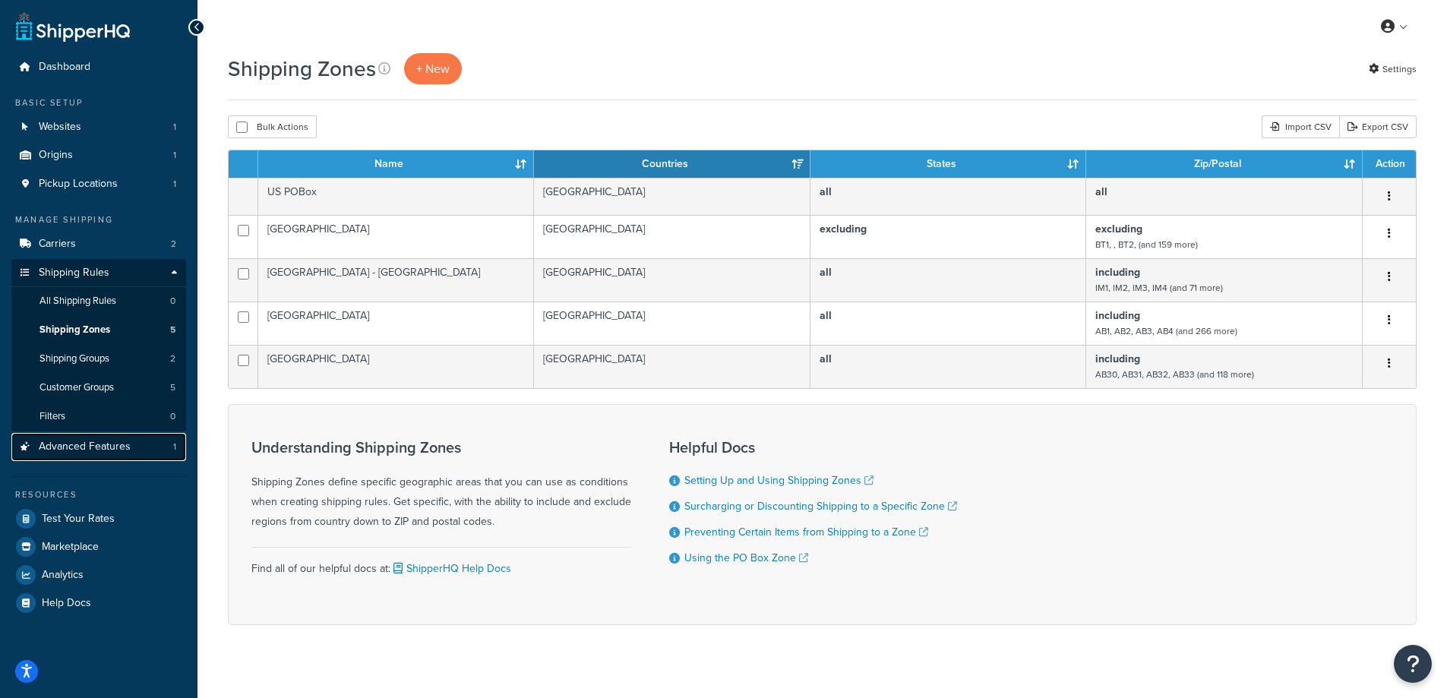
click at [129, 437] on link "Advanced Features 1" at bounding box center [98, 447] width 175 height 28
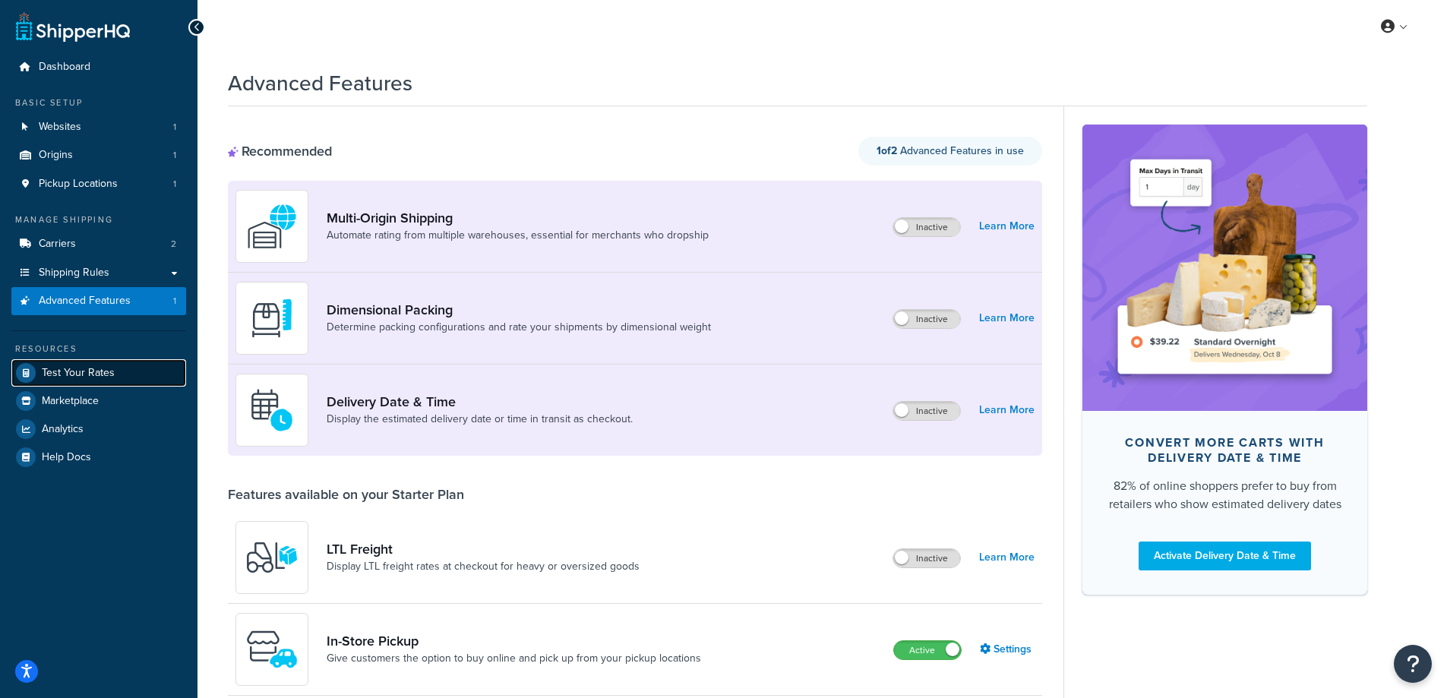
click at [84, 381] on link "Test Your Rates" at bounding box center [98, 372] width 175 height 27
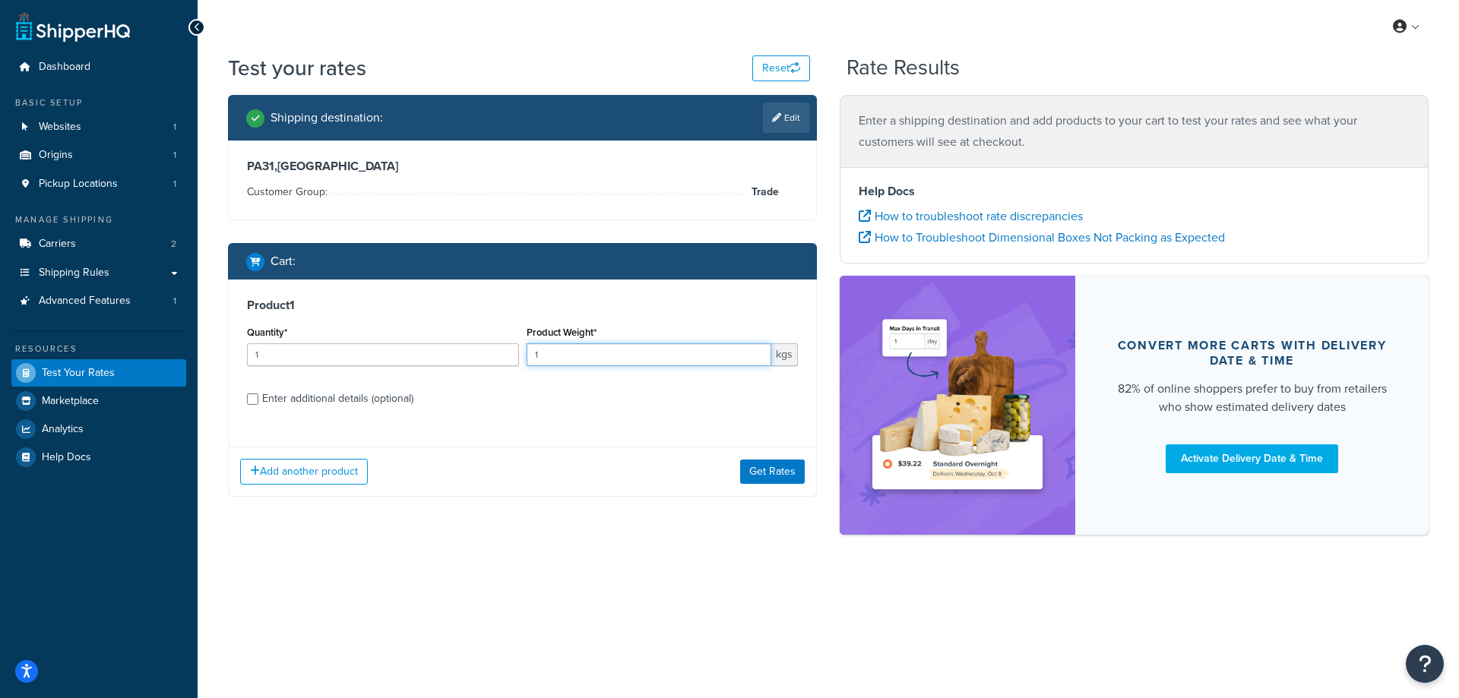
click at [600, 359] on input "1" at bounding box center [648, 354] width 245 height 23
type input "19"
click at [779, 476] on button "Get Rates" at bounding box center [772, 472] width 65 height 24
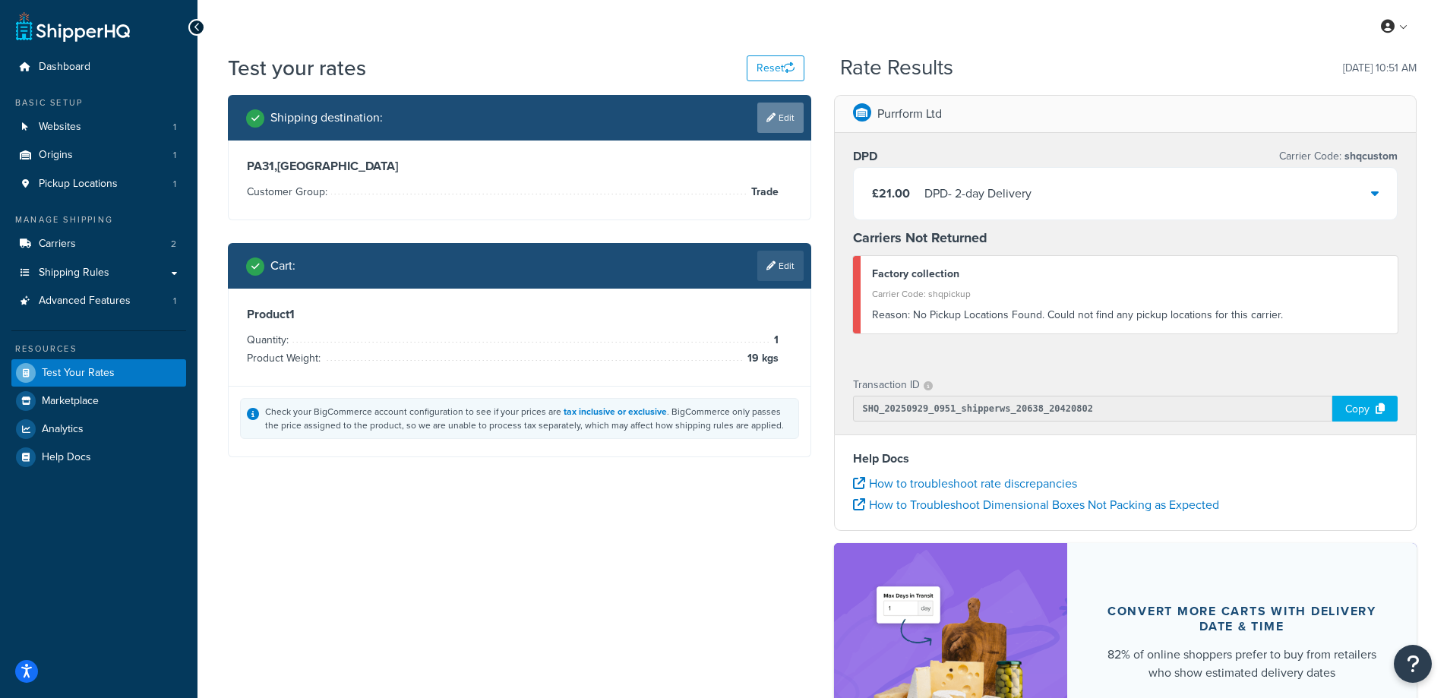
click at [783, 116] on link "Edit" at bounding box center [780, 118] width 46 height 30
select select "GB"
select select "Trade"
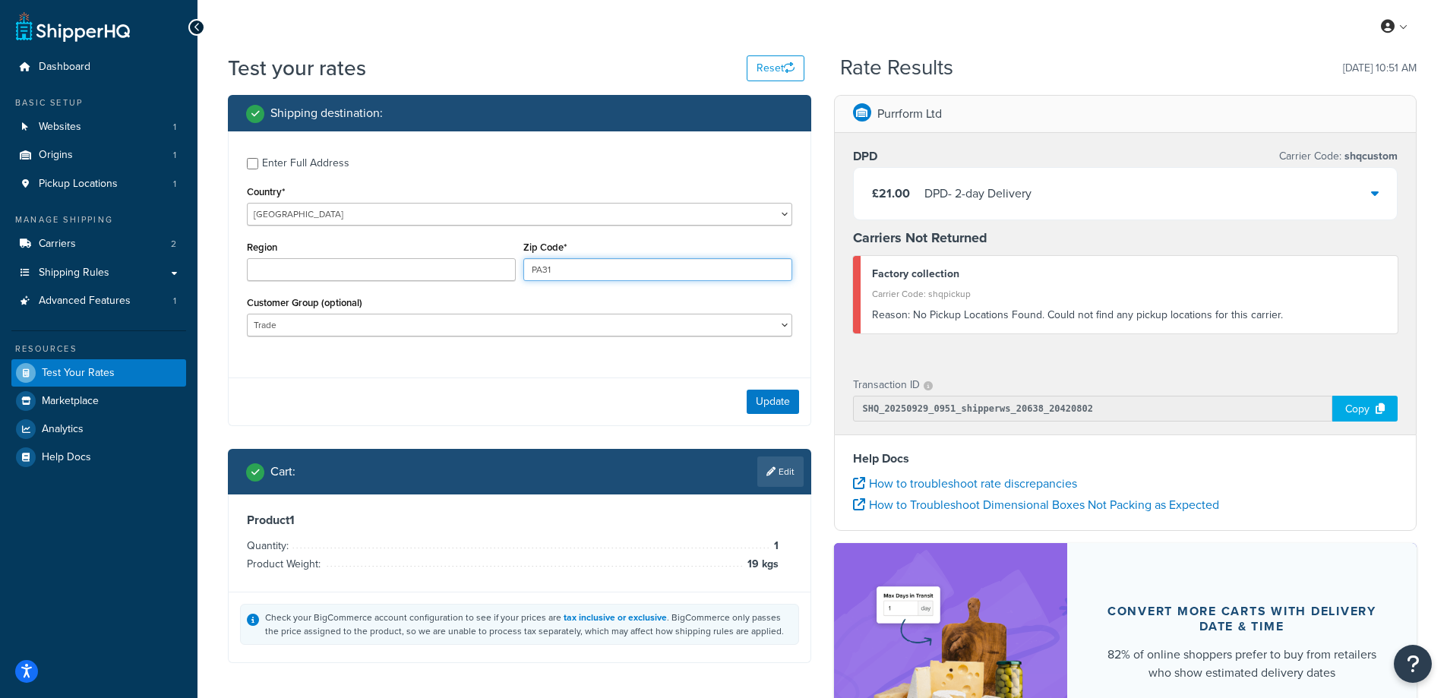
click at [573, 270] on input "PA31" at bounding box center [657, 269] width 269 height 23
type input "PA21"
click at [772, 409] on button "Update" at bounding box center [773, 402] width 52 height 24
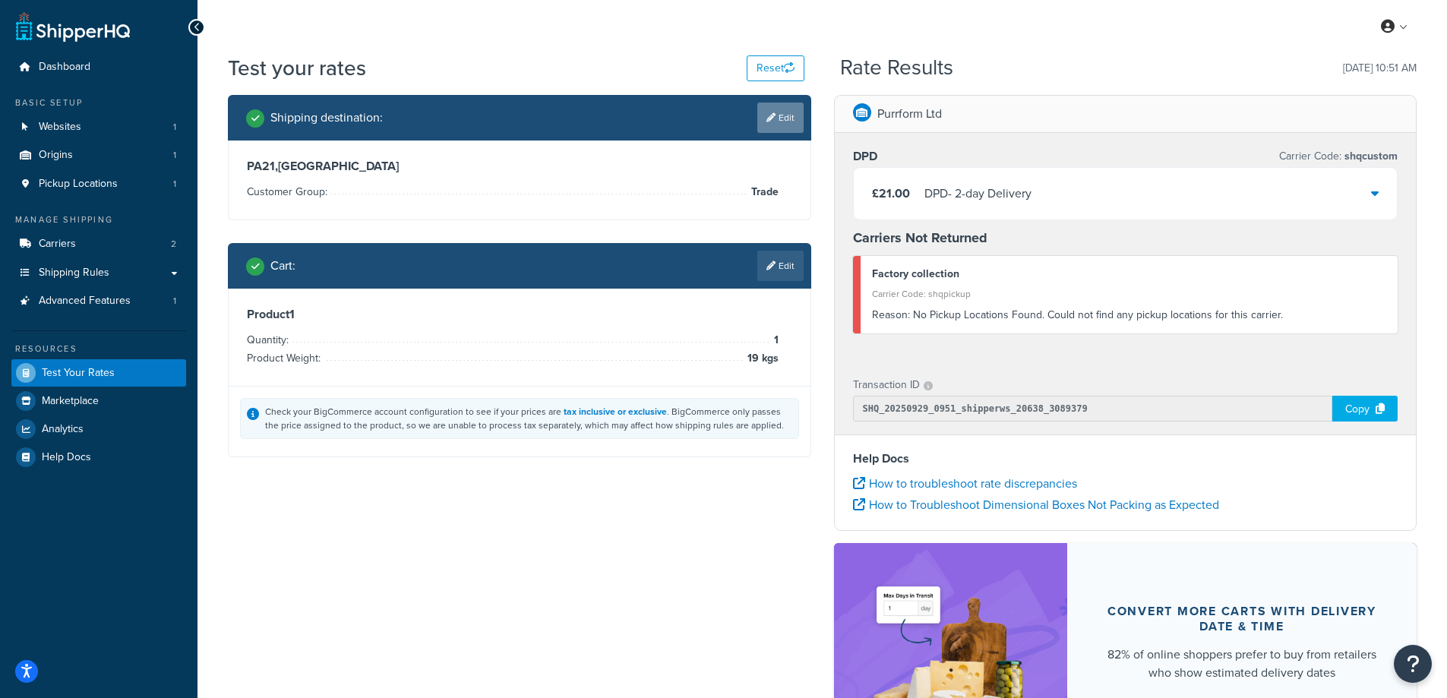
click at [777, 128] on link "Edit" at bounding box center [780, 118] width 46 height 30
select select "GB"
select select "Trade"
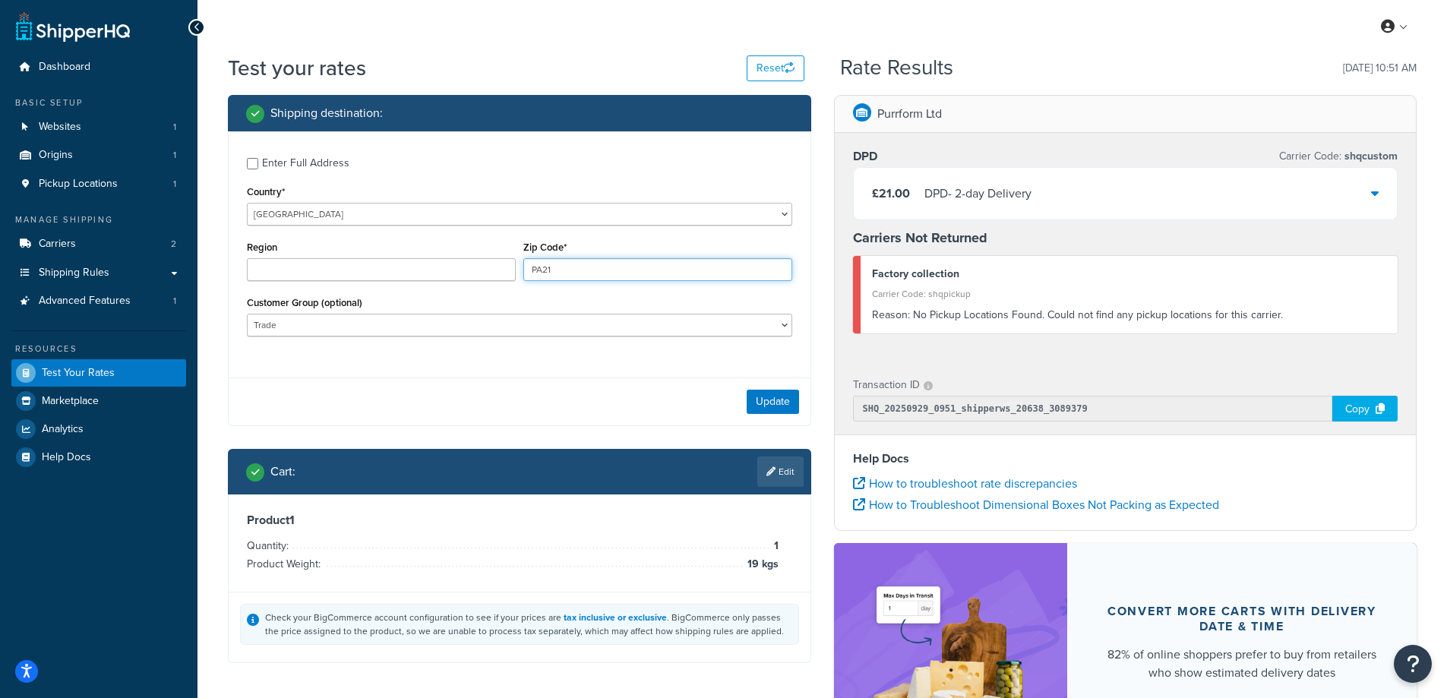
drag, startPoint x: 571, startPoint y: 267, endPoint x: 489, endPoint y: 270, distance: 82.1
click at [489, 270] on div "Region Zip Code* PA21" at bounding box center [519, 264] width 553 height 55
paste input "PA23 7DY"
type input "PA23"
click at [763, 395] on button "Update" at bounding box center [773, 402] width 52 height 24
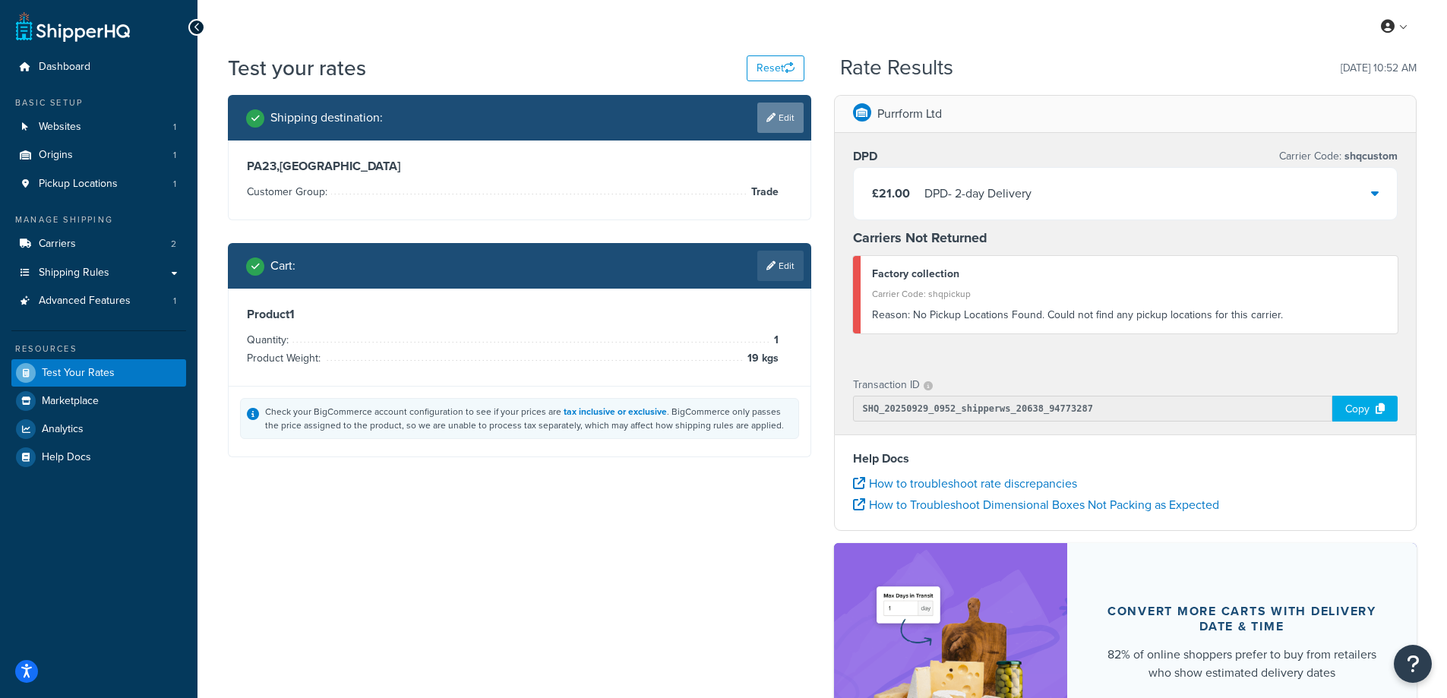
click at [784, 115] on link "Edit" at bounding box center [780, 118] width 46 height 30
select select "GB"
select select "Trade"
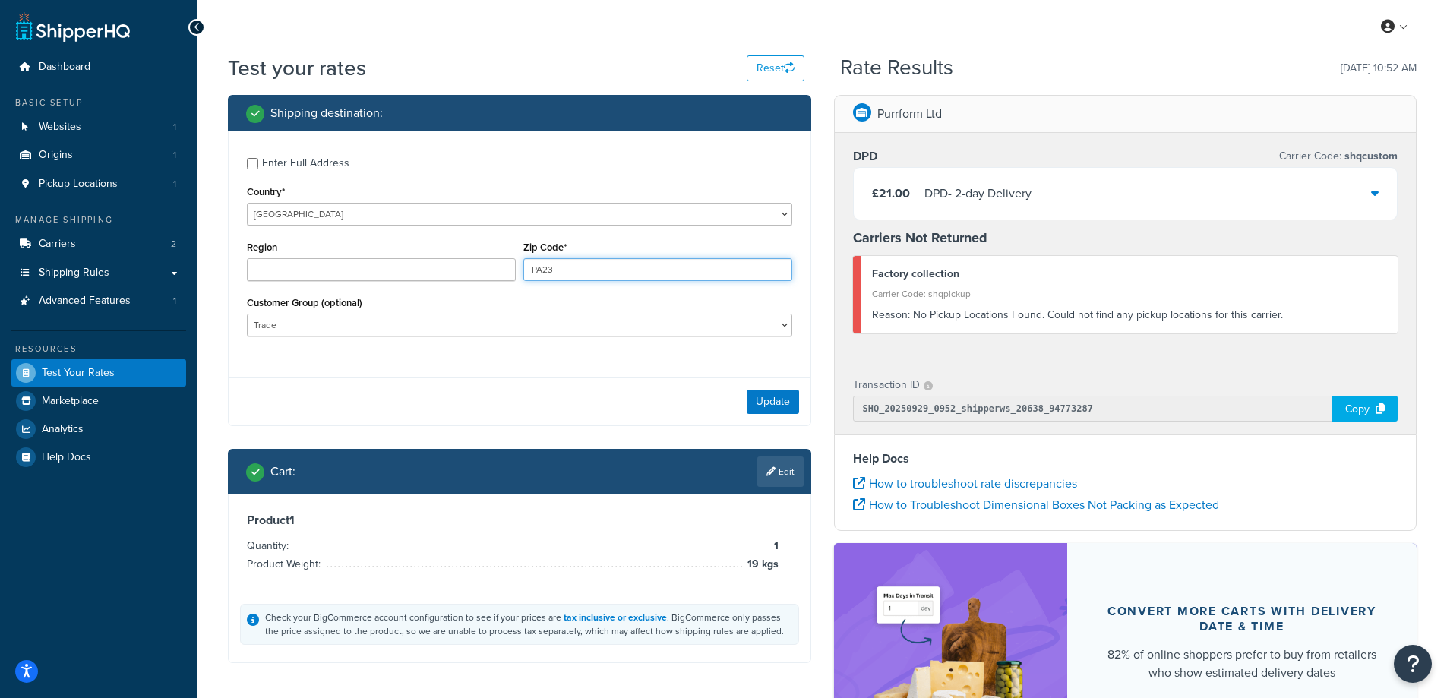
drag, startPoint x: 571, startPoint y: 268, endPoint x: 366, endPoint y: 245, distance: 205.6
click at [366, 245] on div "Region Zip Code* PA23" at bounding box center [519, 264] width 553 height 55
paste input "PA23 7DY"
type input "PA23 7DY"
click at [762, 400] on button "Update" at bounding box center [773, 402] width 52 height 24
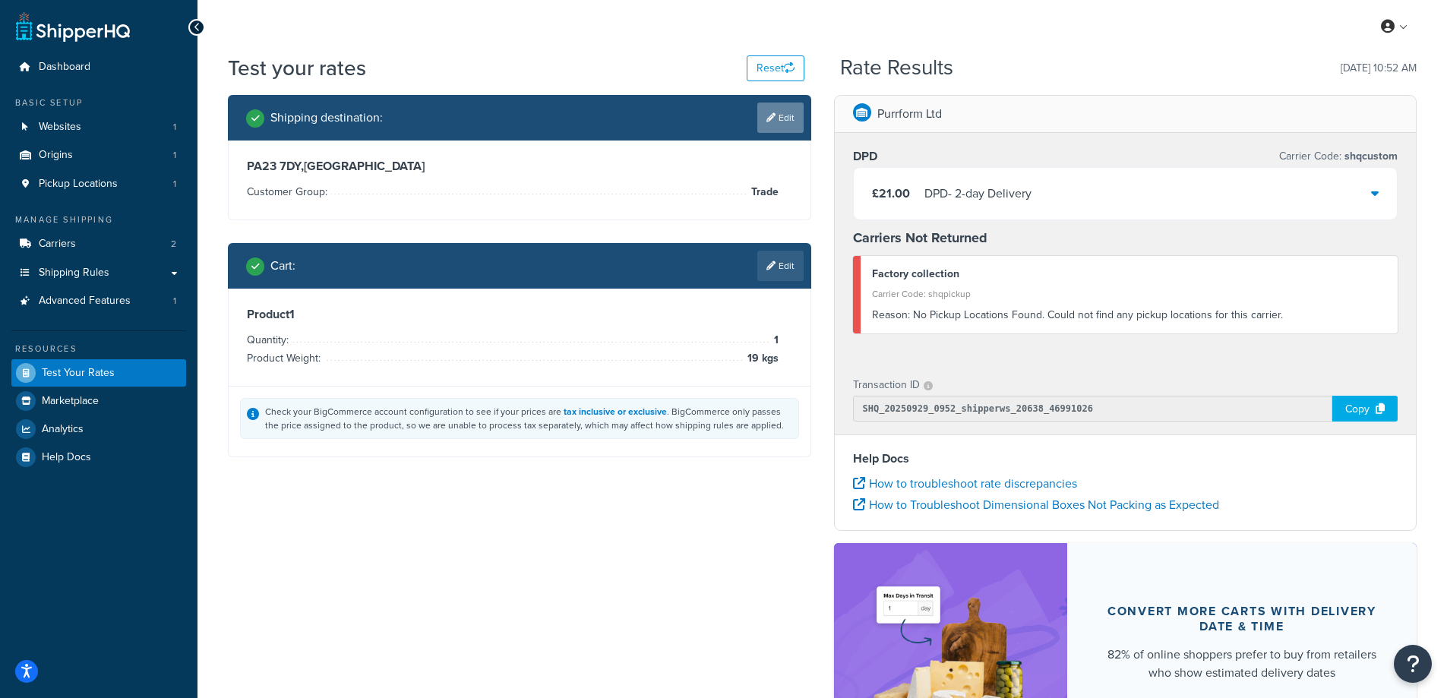
click at [772, 122] on icon at bounding box center [771, 117] width 9 height 9
select select "GB"
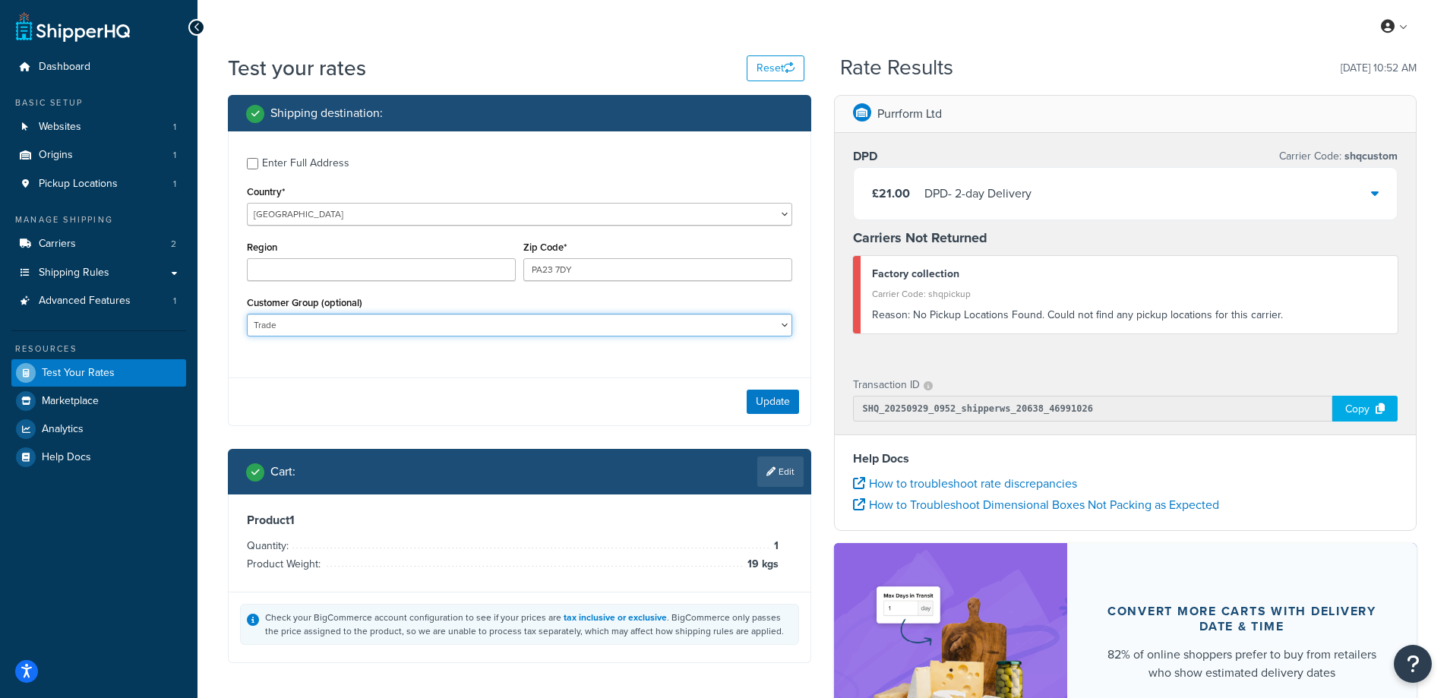
click at [357, 328] on select "Breeder New Trader Personal Trade Trade TNC" at bounding box center [519, 325] width 545 height 23
select select "Personal"
click at [247, 314] on select "Breeder New Trader Personal Trade Trade TNC" at bounding box center [519, 325] width 545 height 23
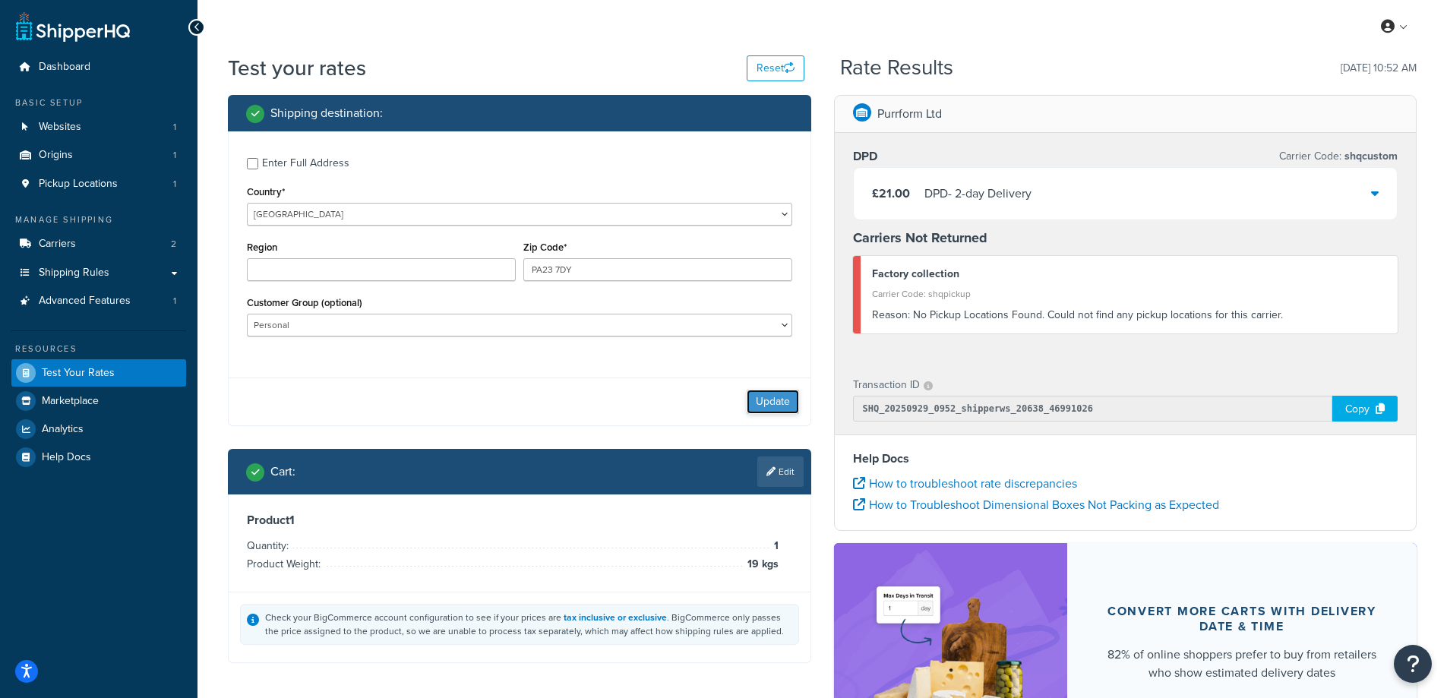
click at [775, 400] on button "Update" at bounding box center [773, 402] width 52 height 24
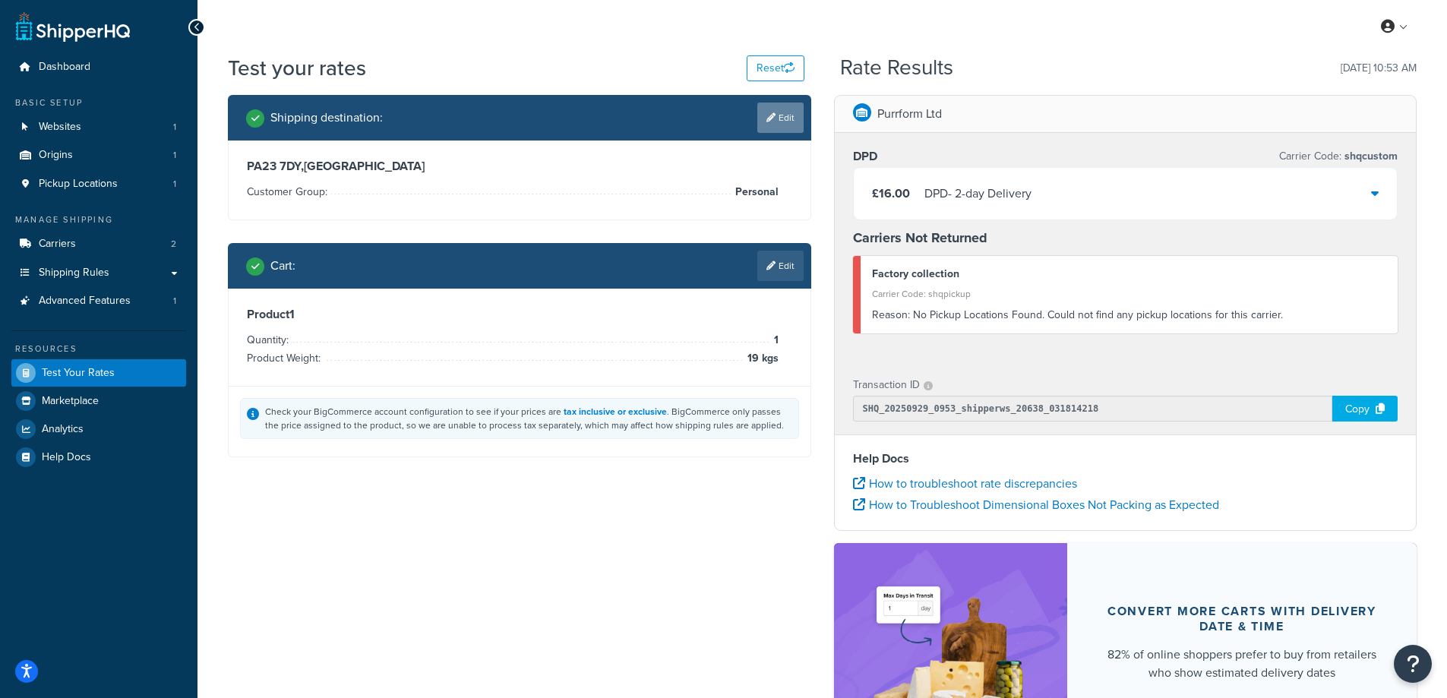
click at [783, 115] on link "Edit" at bounding box center [780, 118] width 46 height 30
select select "GB"
select select "Personal"
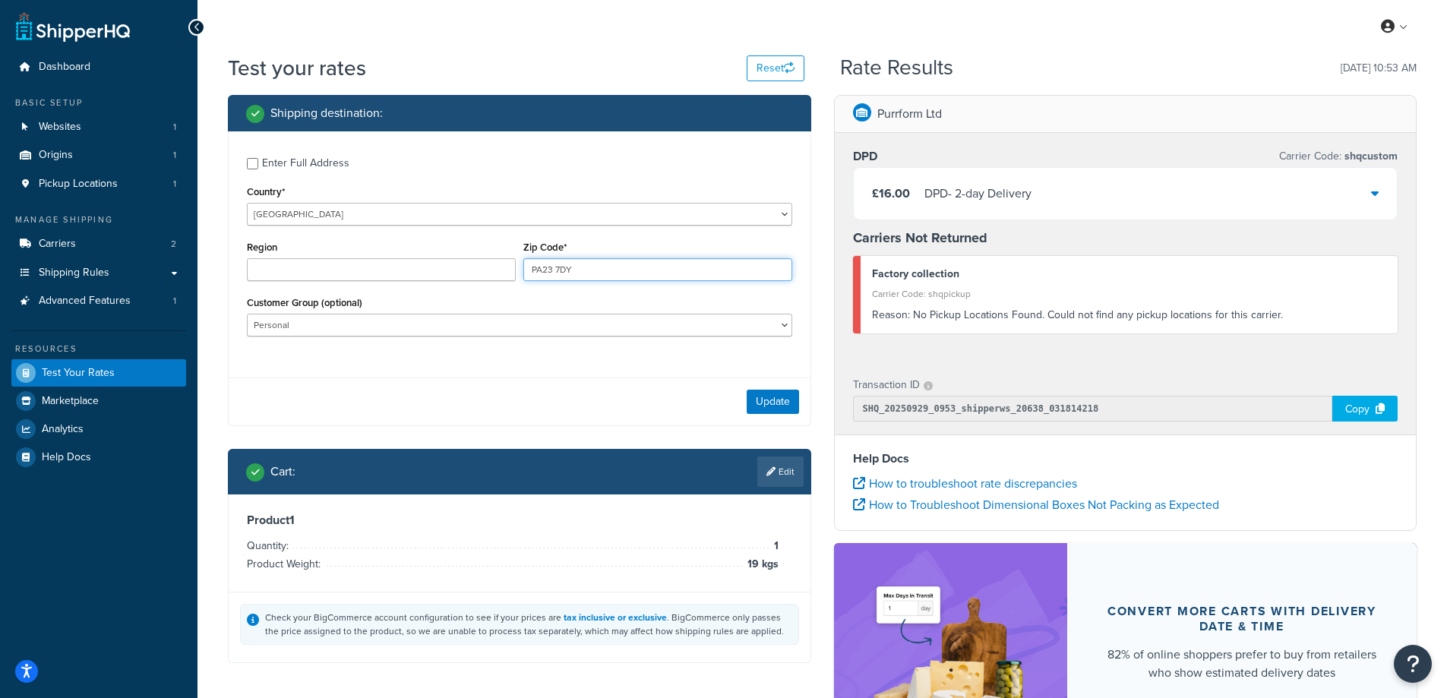
drag, startPoint x: 574, startPoint y: 267, endPoint x: 455, endPoint y: 265, distance: 118.5
click at [455, 265] on div "Region Zip Code* PA23 7DY" at bounding box center [519, 264] width 553 height 55
type input "PA21 2BW"
click at [777, 400] on button "Update" at bounding box center [773, 402] width 52 height 24
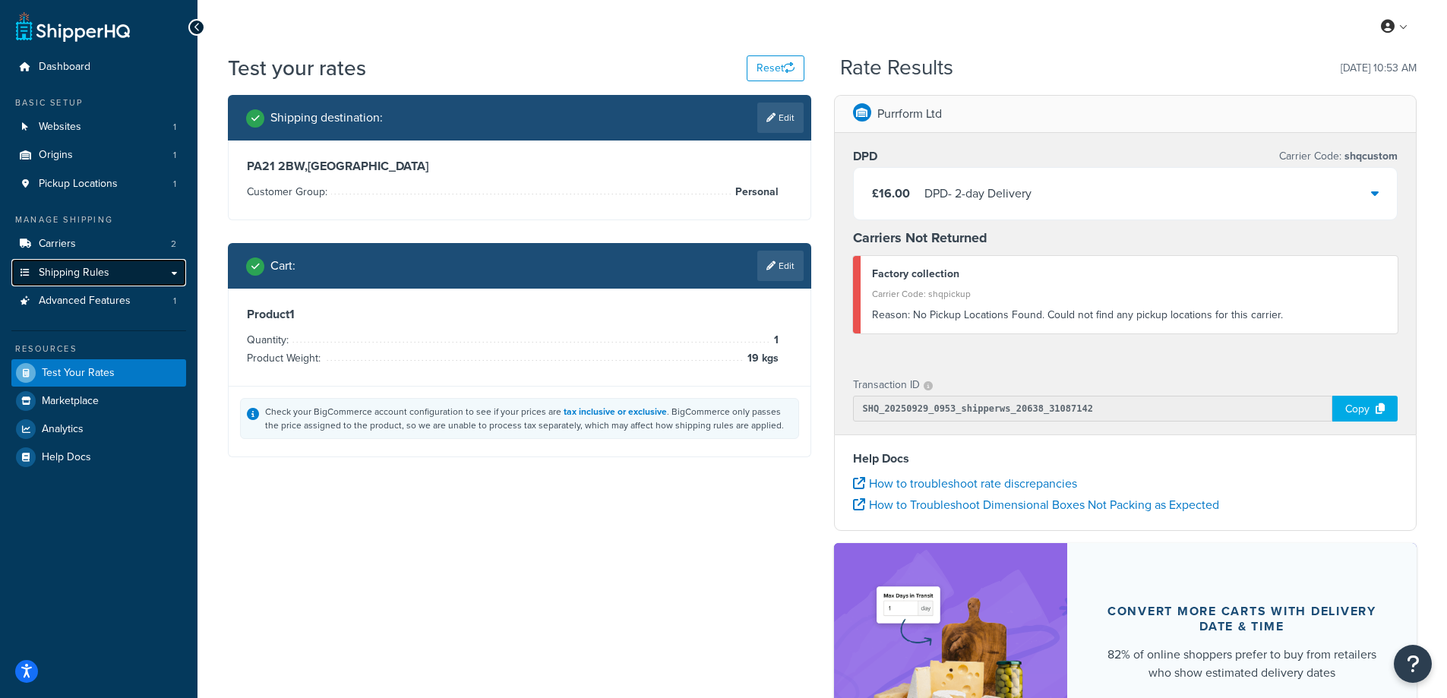
click at [109, 270] on link "Shipping Rules" at bounding box center [98, 273] width 175 height 28
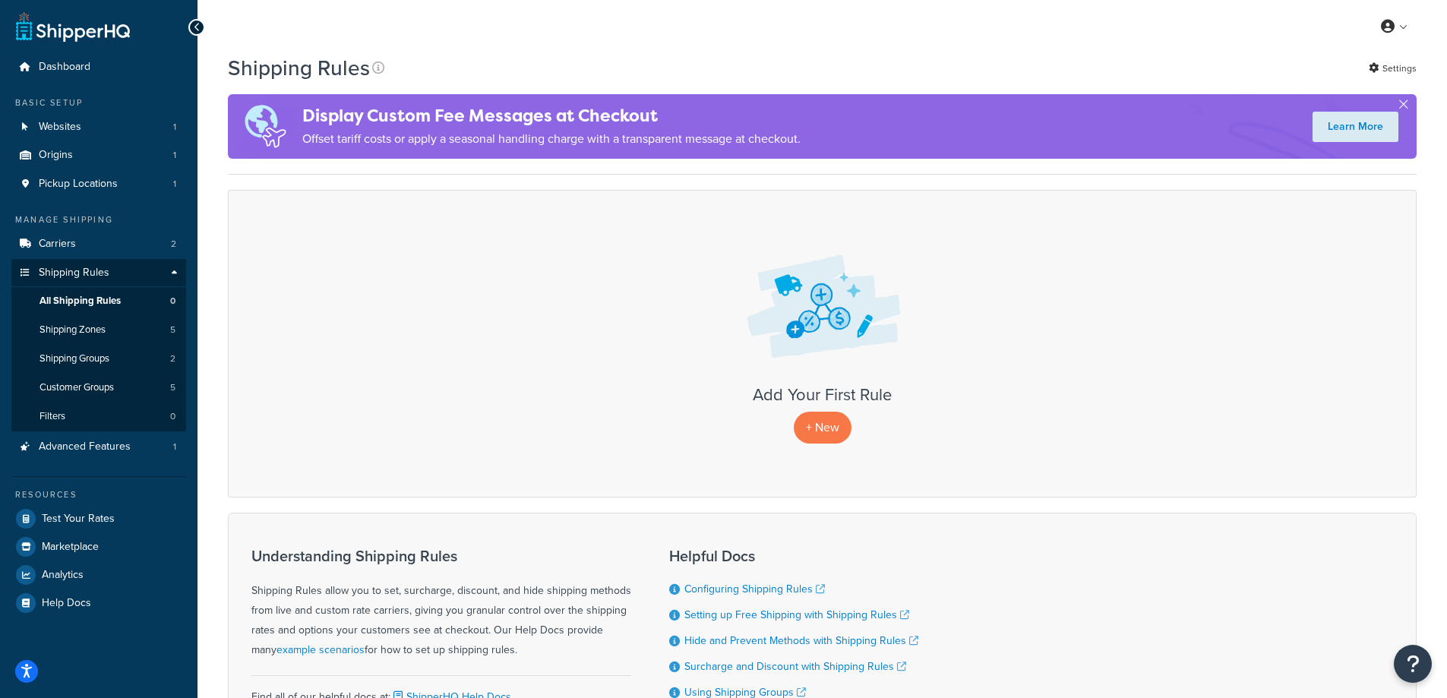
click at [210, 456] on div "Shipping Rules Settings Display Custom Fee Messages at Checkout Offset tariff c…" at bounding box center [823, 446] width 1250 height 786
click at [119, 355] on link "Shipping Groups 2" at bounding box center [98, 359] width 175 height 28
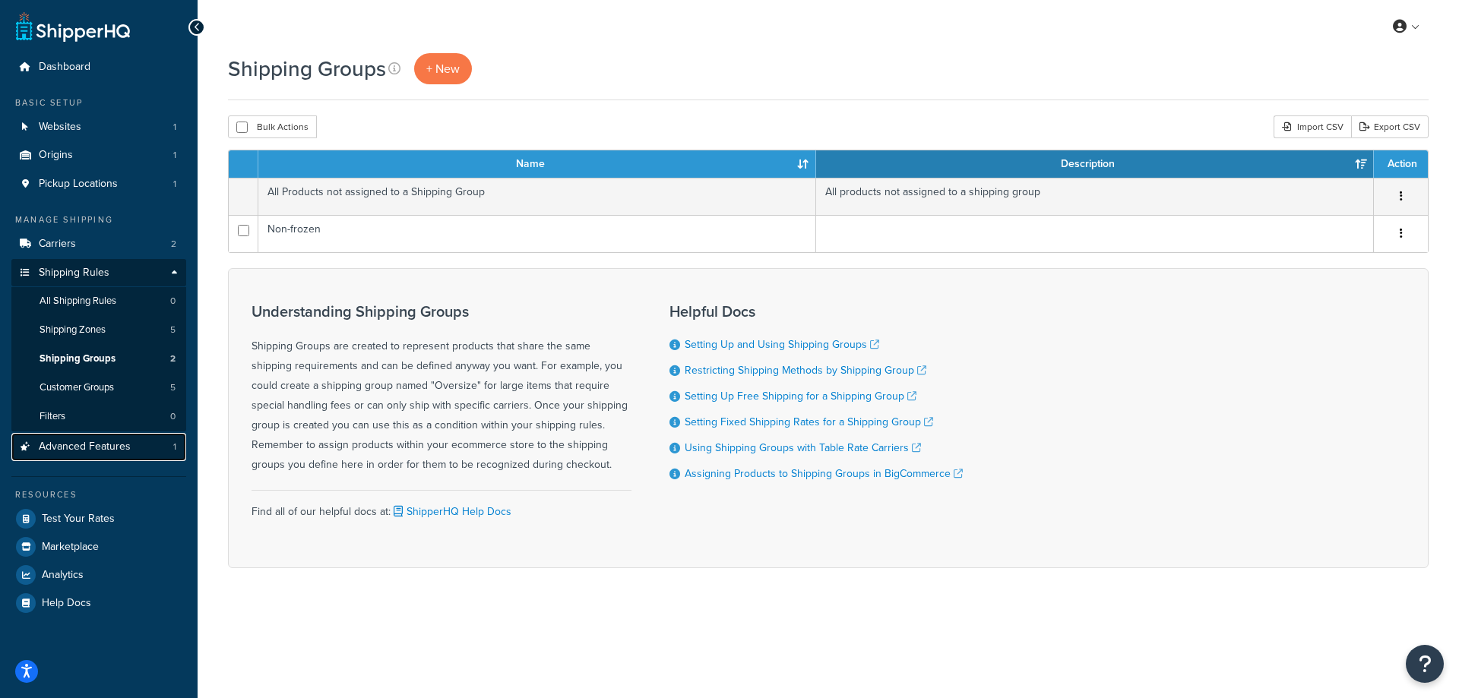
click at [76, 442] on span "Advanced Features" at bounding box center [85, 447] width 92 height 13
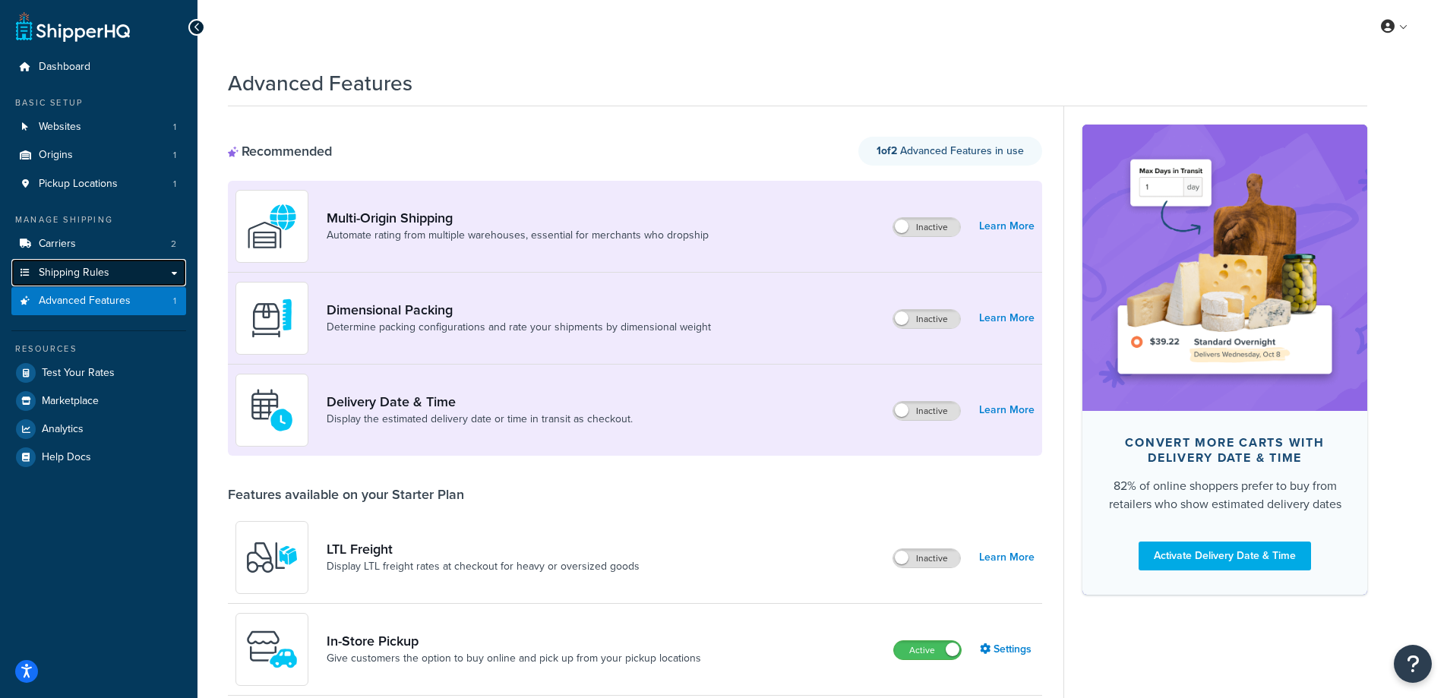
click at [105, 273] on span "Shipping Rules" at bounding box center [74, 273] width 71 height 13
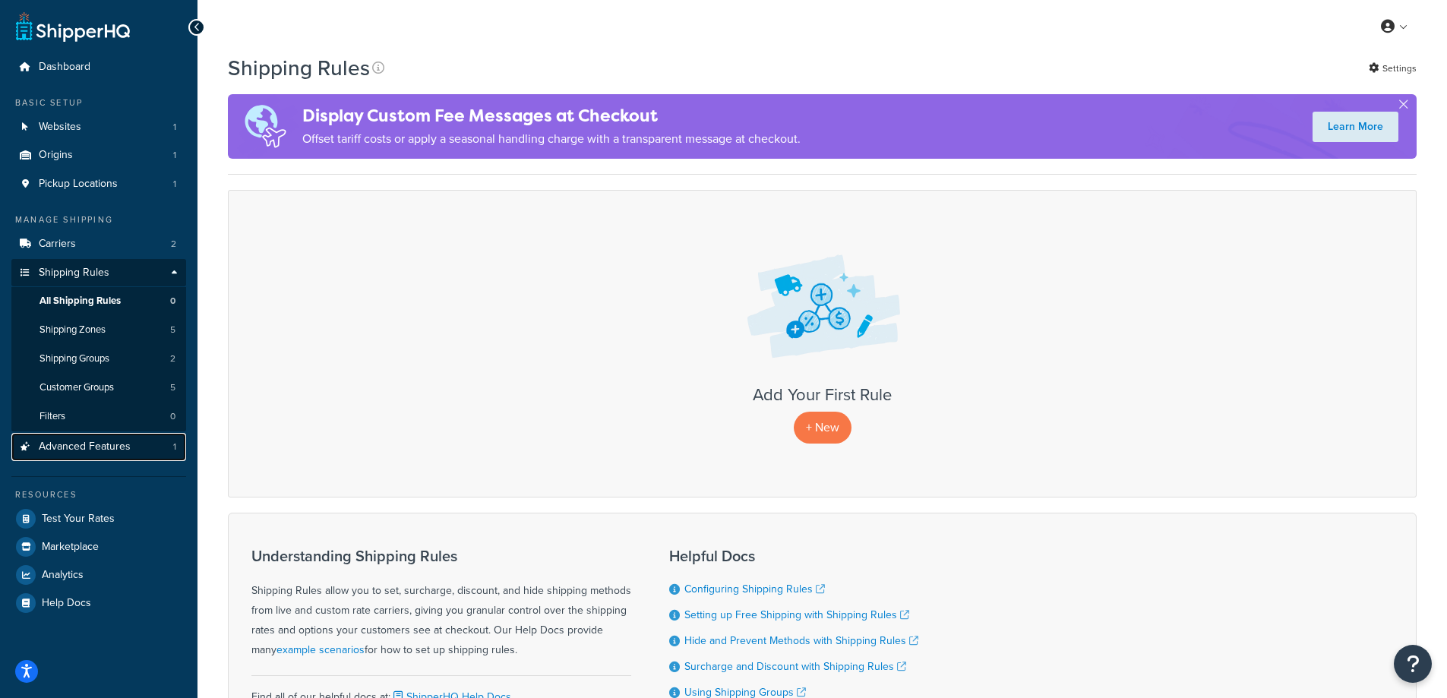
click at [100, 443] on span "Advanced Features" at bounding box center [85, 447] width 92 height 13
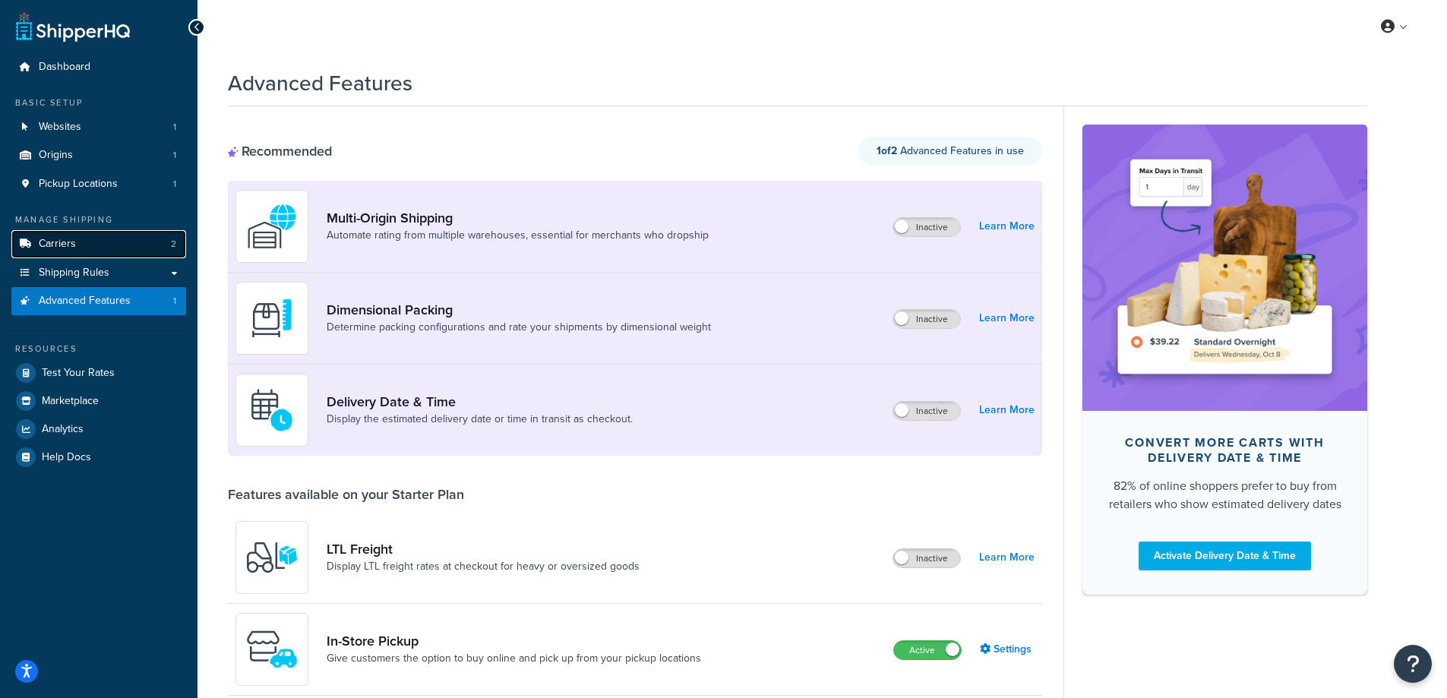
click at [92, 246] on link "Carriers 2" at bounding box center [98, 244] width 175 height 28
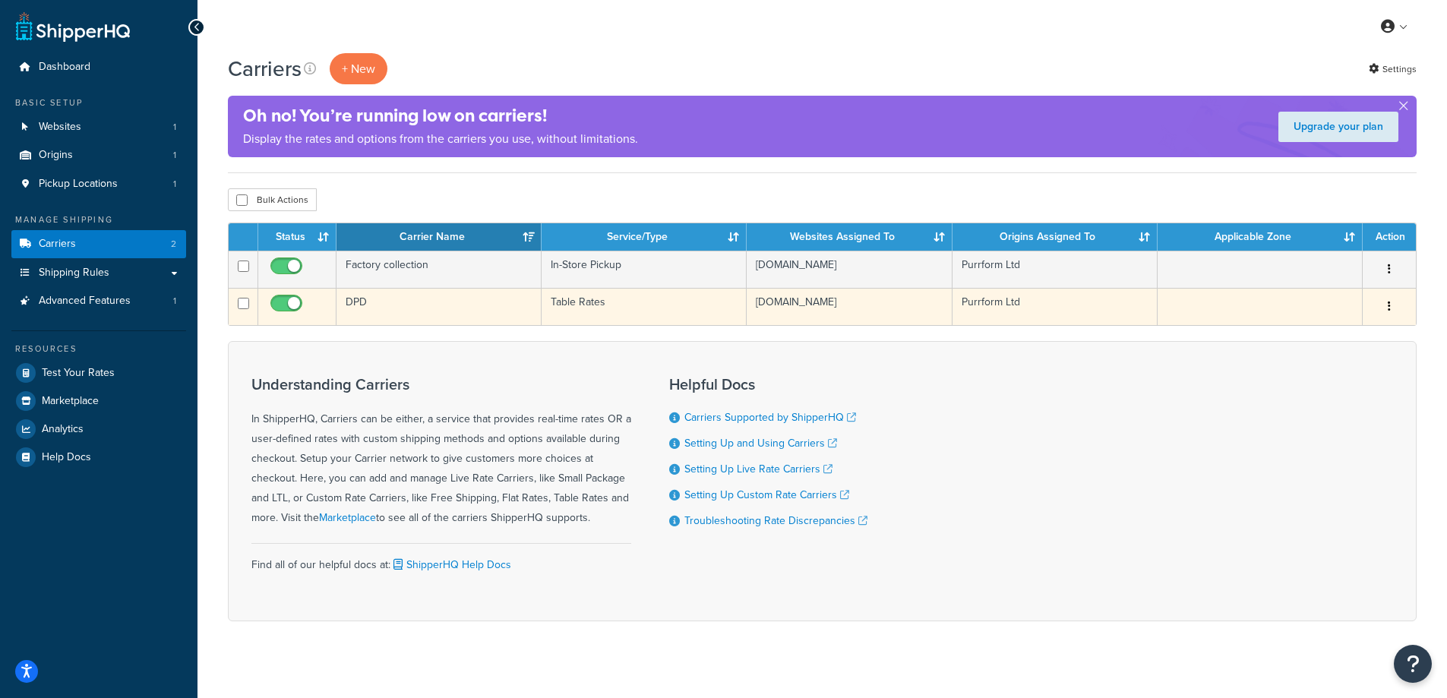
click at [477, 310] on td "DPD" at bounding box center [439, 306] width 205 height 37
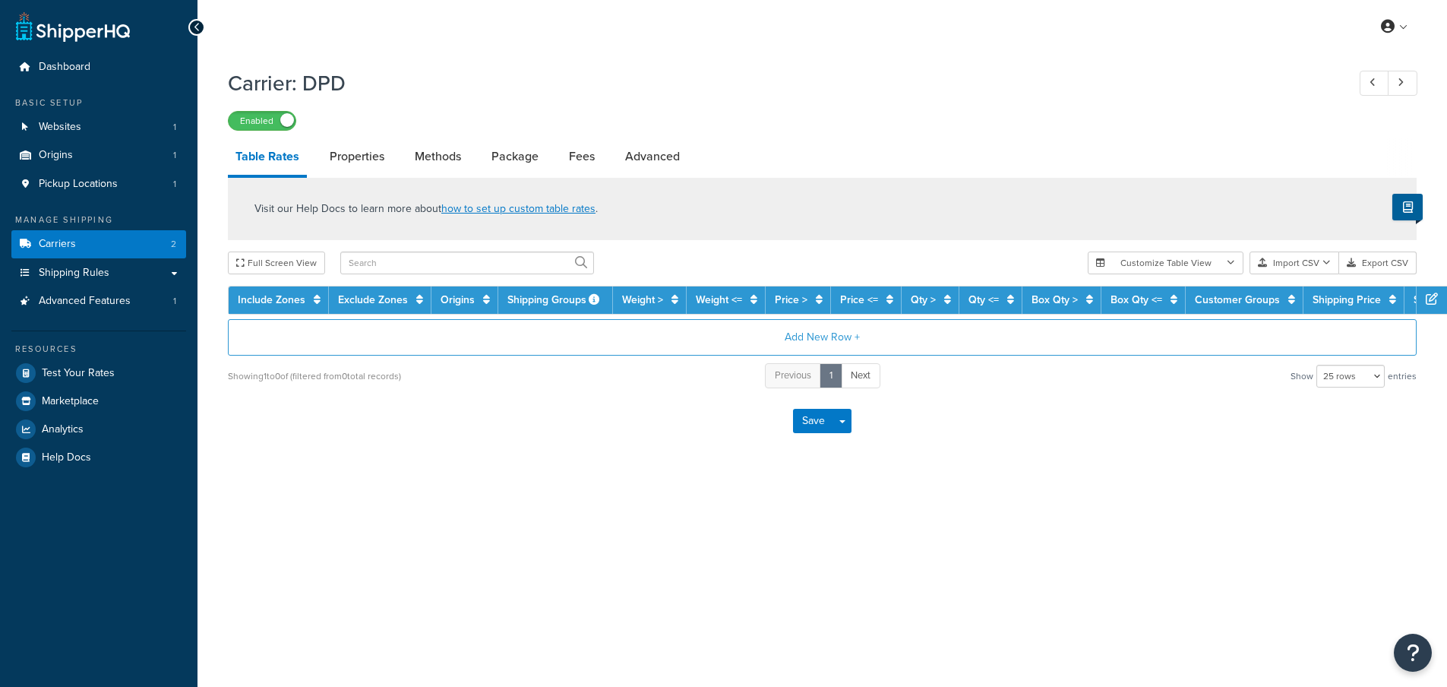
select select "25"
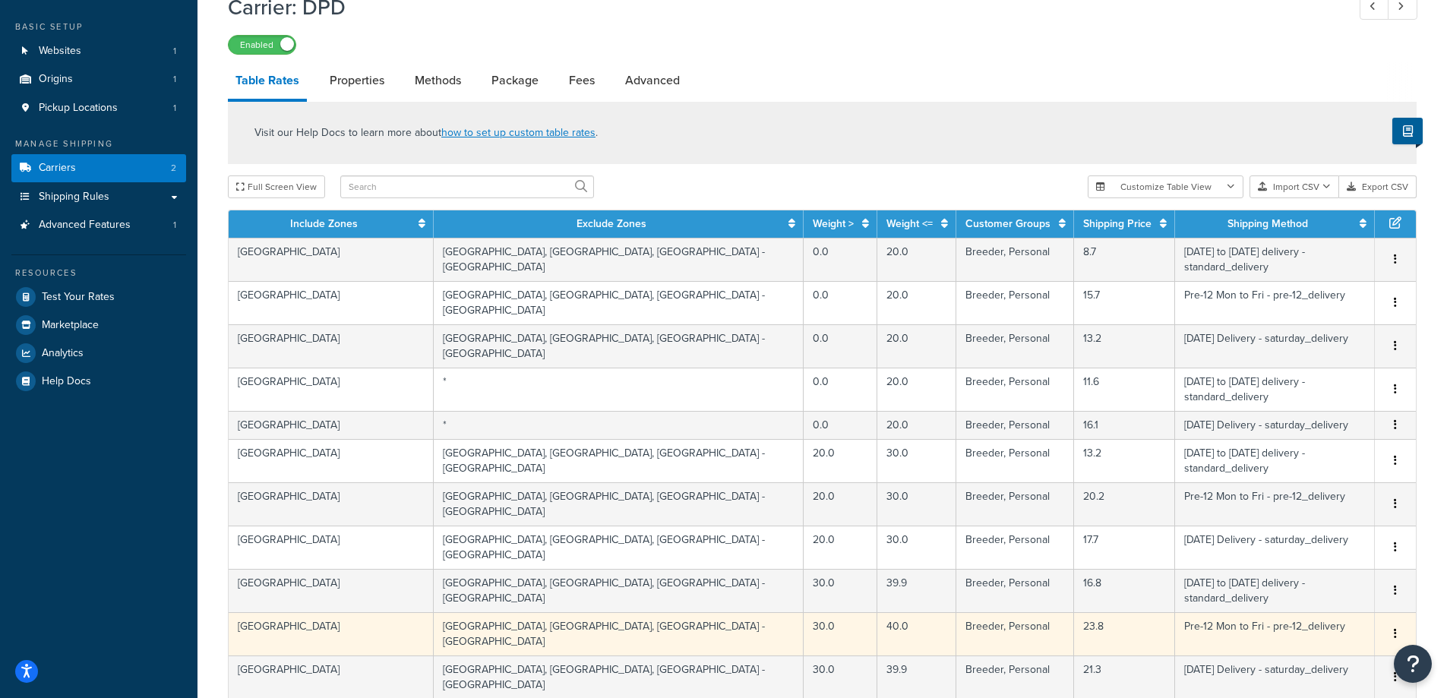
scroll to position [456, 0]
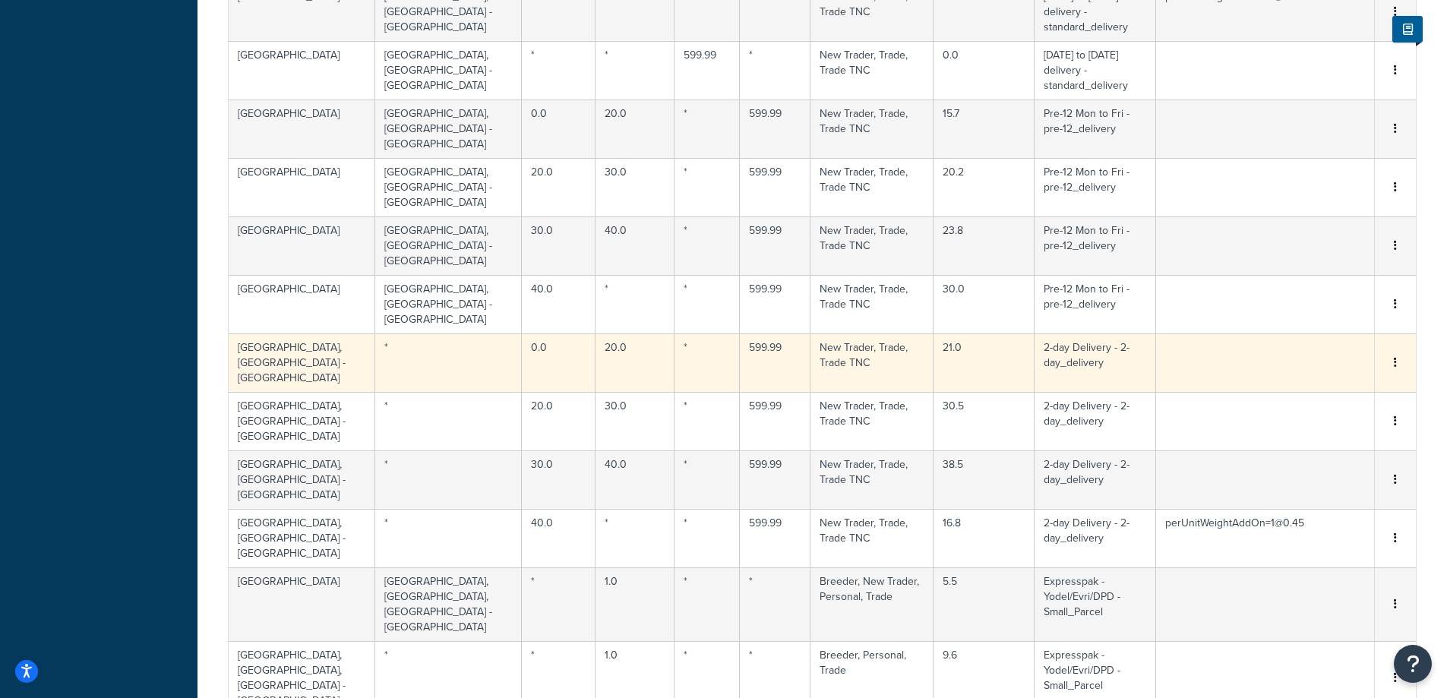
scroll to position [588, 0]
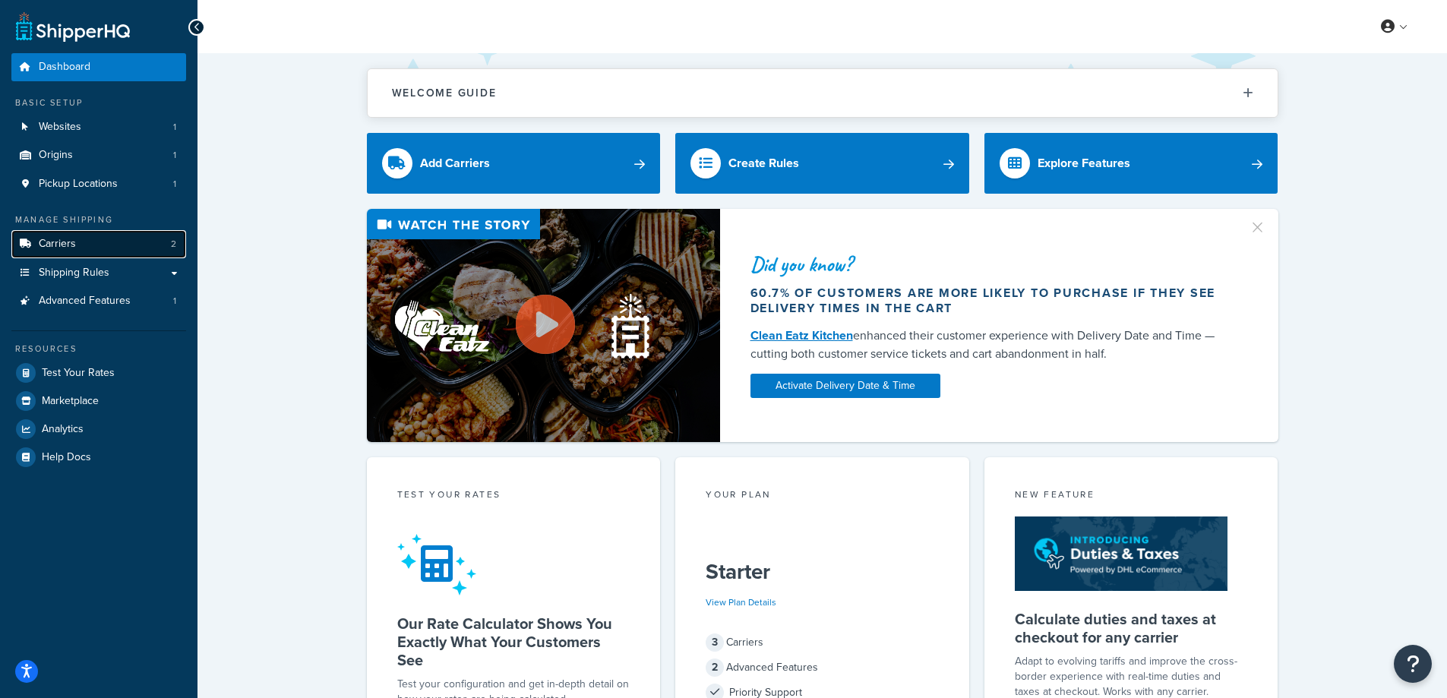
click at [83, 247] on link "Carriers 2" at bounding box center [98, 244] width 175 height 28
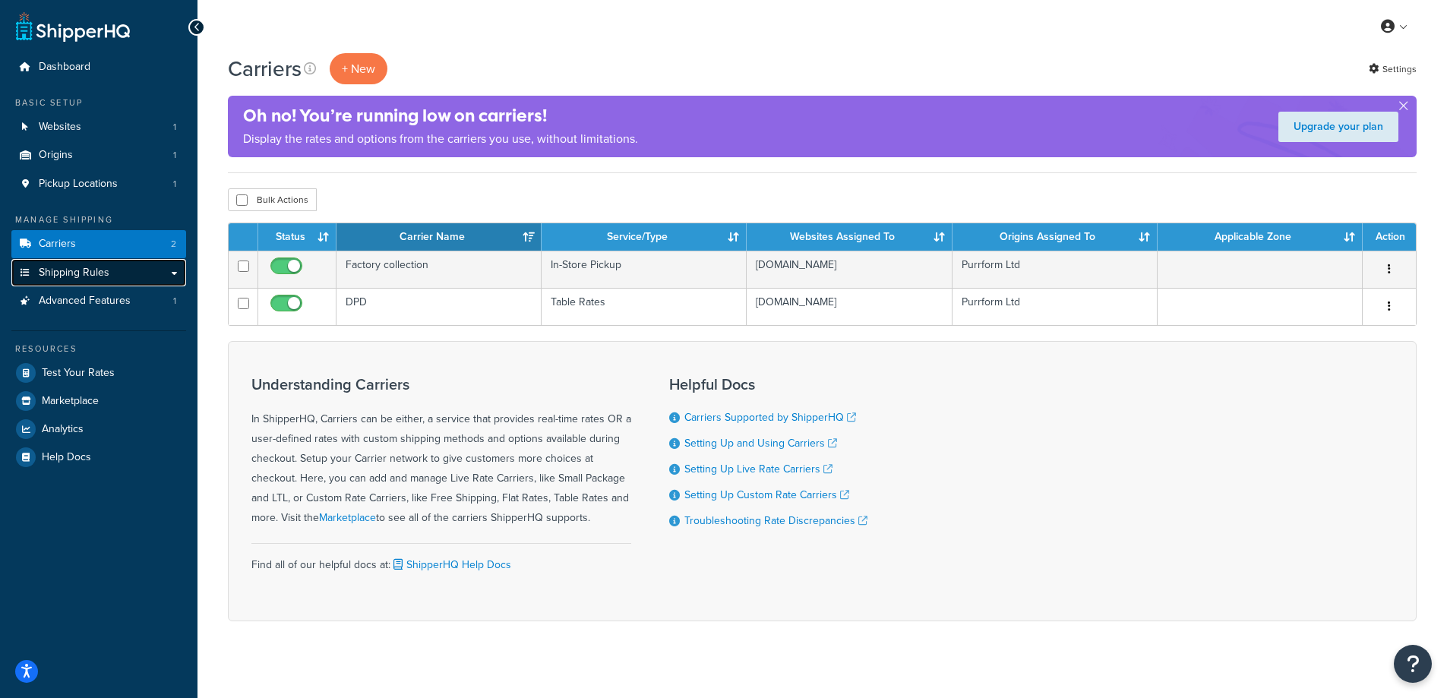
click at [172, 274] on link "Shipping Rules" at bounding box center [98, 273] width 175 height 28
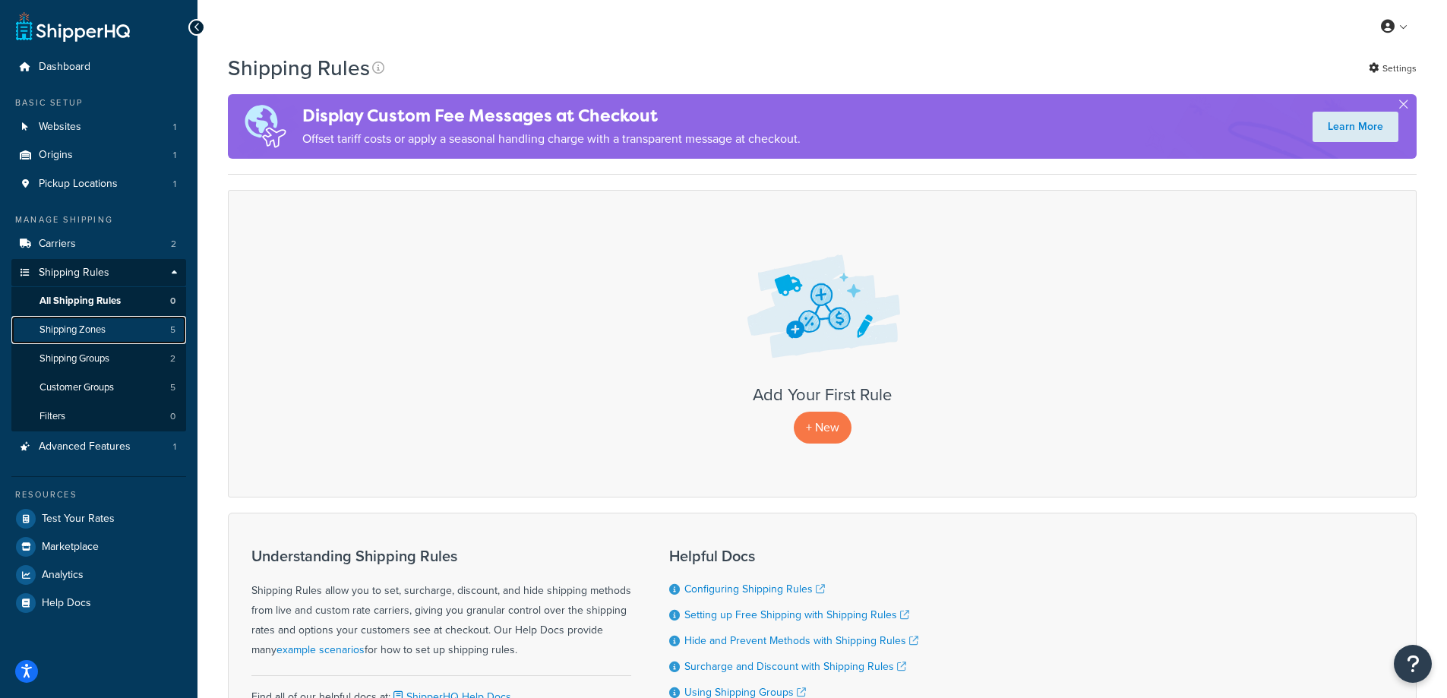
click at [97, 330] on span "Shipping Zones" at bounding box center [73, 330] width 66 height 13
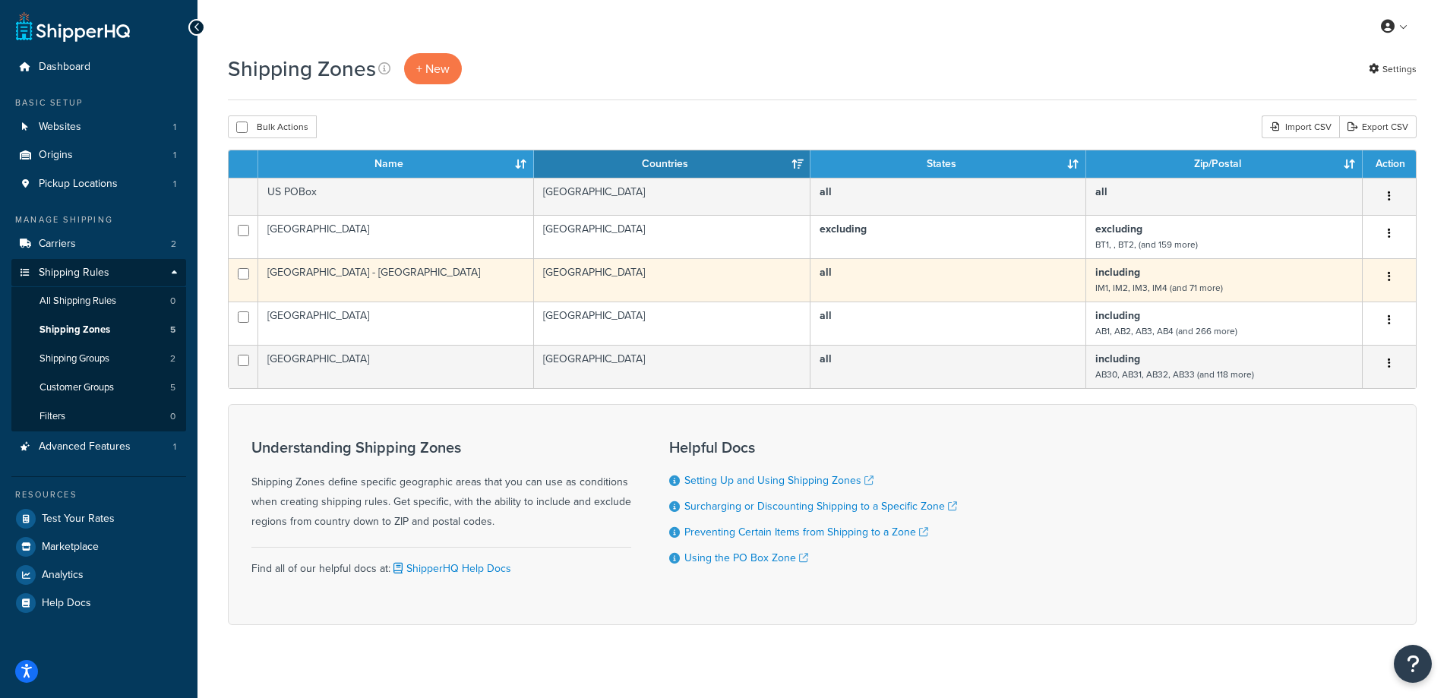
click at [436, 286] on td "[GEOGRAPHIC_DATA] - [GEOGRAPHIC_DATA]" at bounding box center [396, 279] width 276 height 43
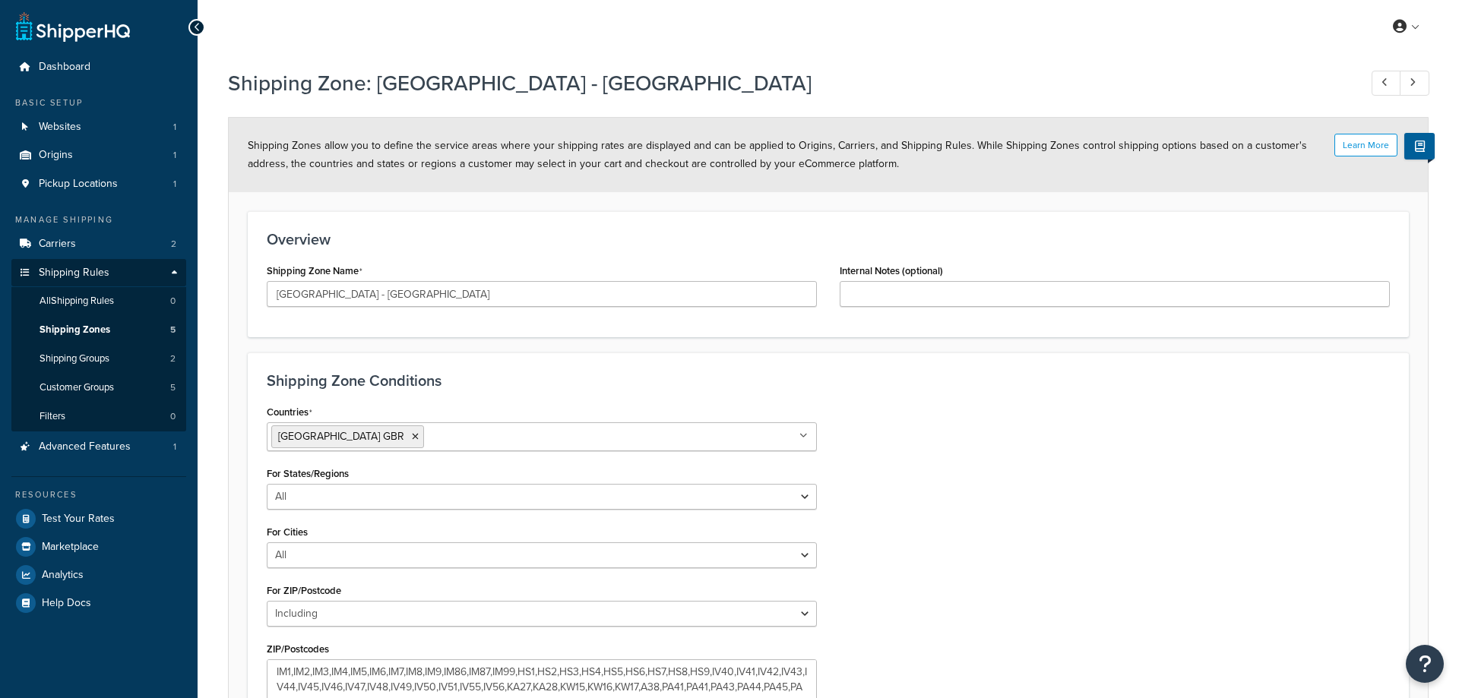
select select "including"
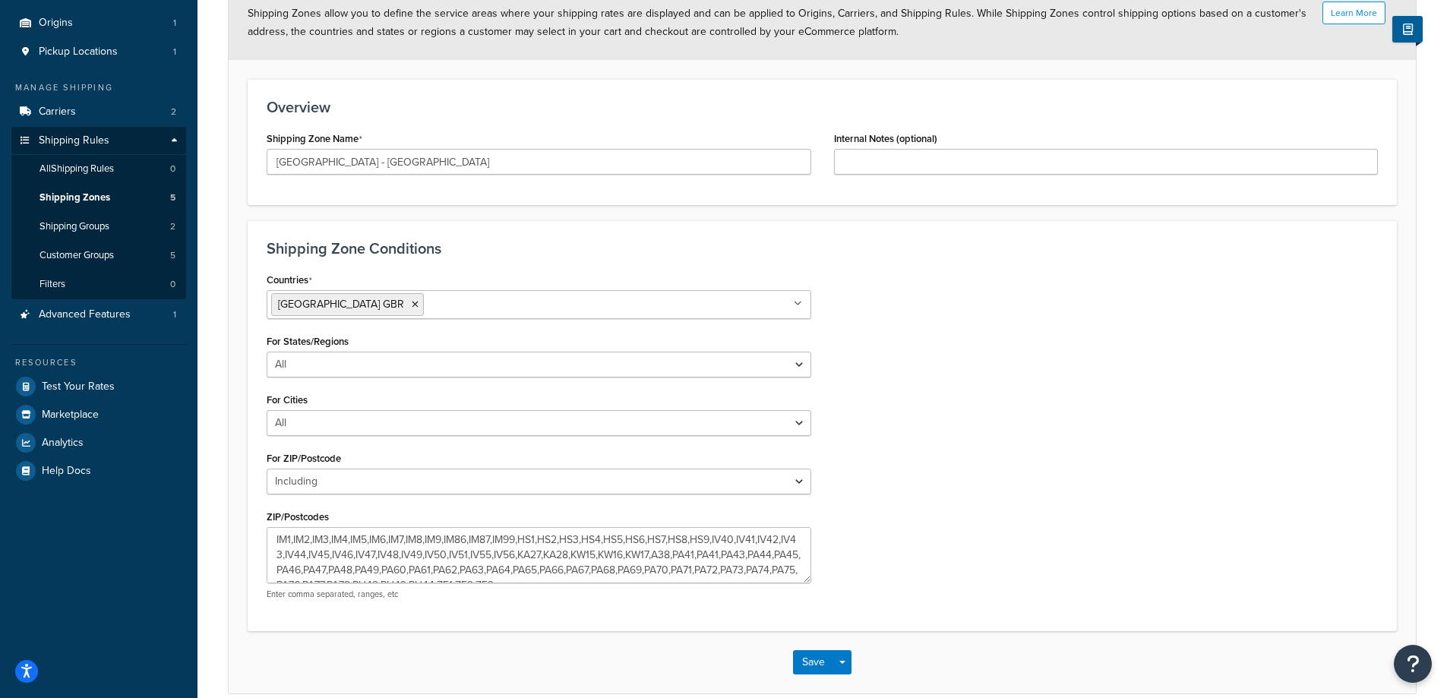
scroll to position [204, 0]
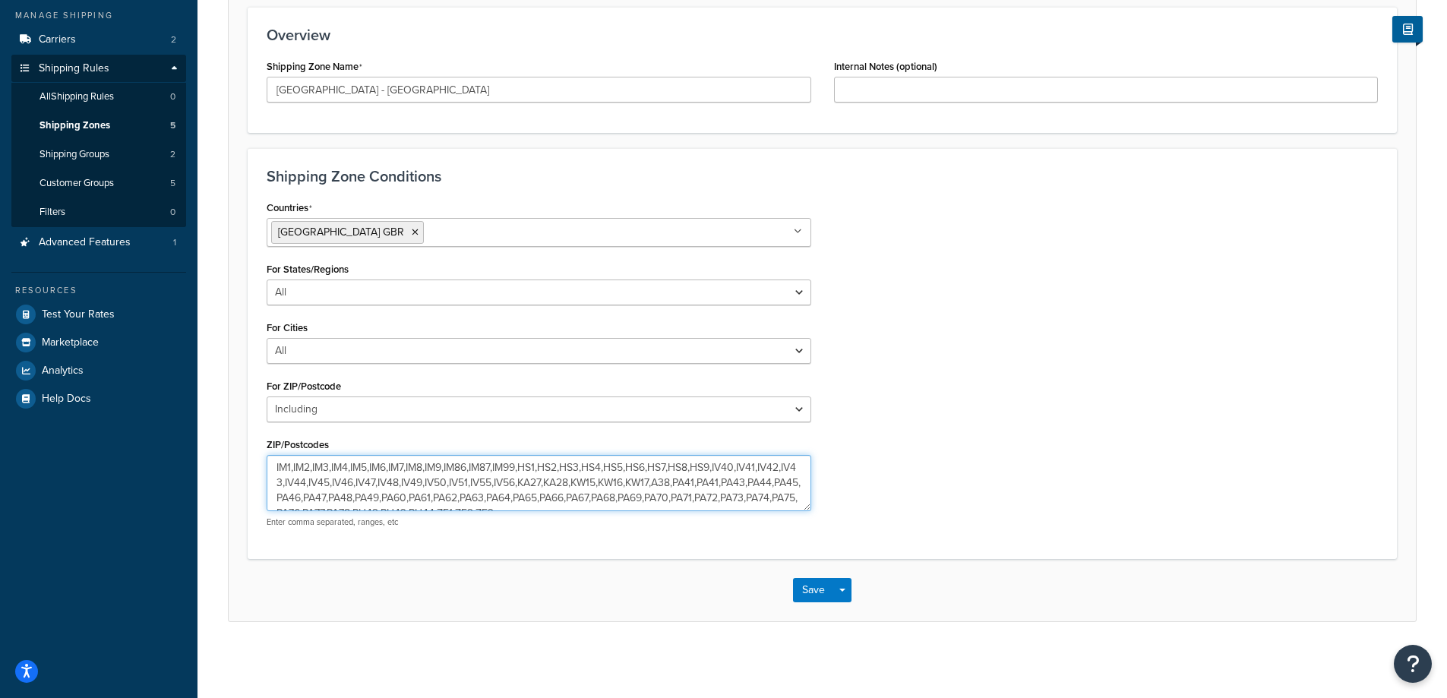
click at [707, 480] on textarea "IM1,IM2,IM3,IM4,IM5,IM6,IM7,IM8,IM9,IM86,IM87,IM99,HS1,HS2,HS3,HS4,HS5,HS6,HS7,…" at bounding box center [539, 483] width 545 height 56
type textarea "IM1,IM2,IM3,IM4,IM5,IM6,IM7,IM8,IM9,IM86,IM87,IM99,HS1,HS2,HS3,HS4,HS5,HS6,HS7,…"
click at [822, 588] on button "Save" at bounding box center [813, 590] width 41 height 24
